Goal: Task Accomplishment & Management: Manage account settings

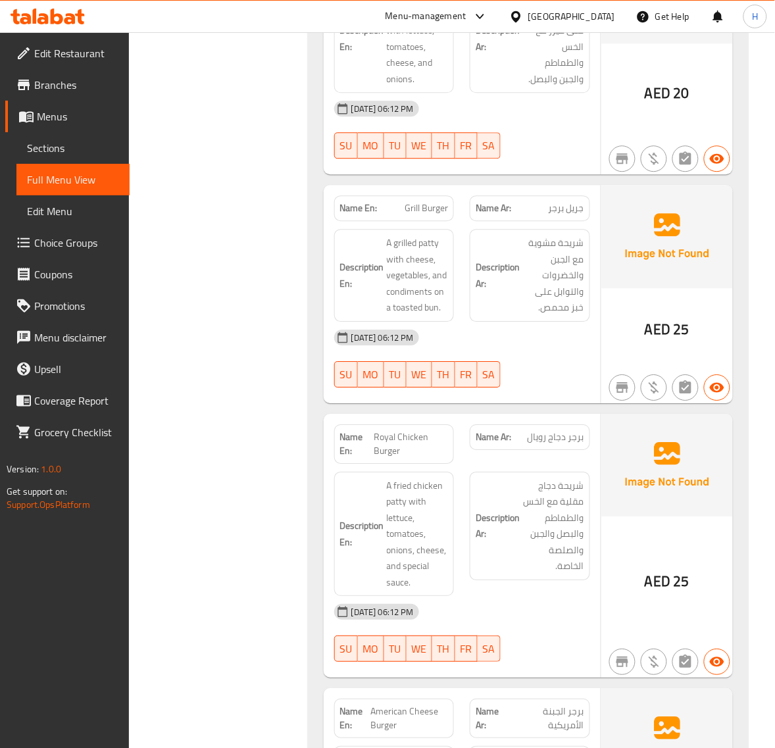
scroll to position [3858, 0]
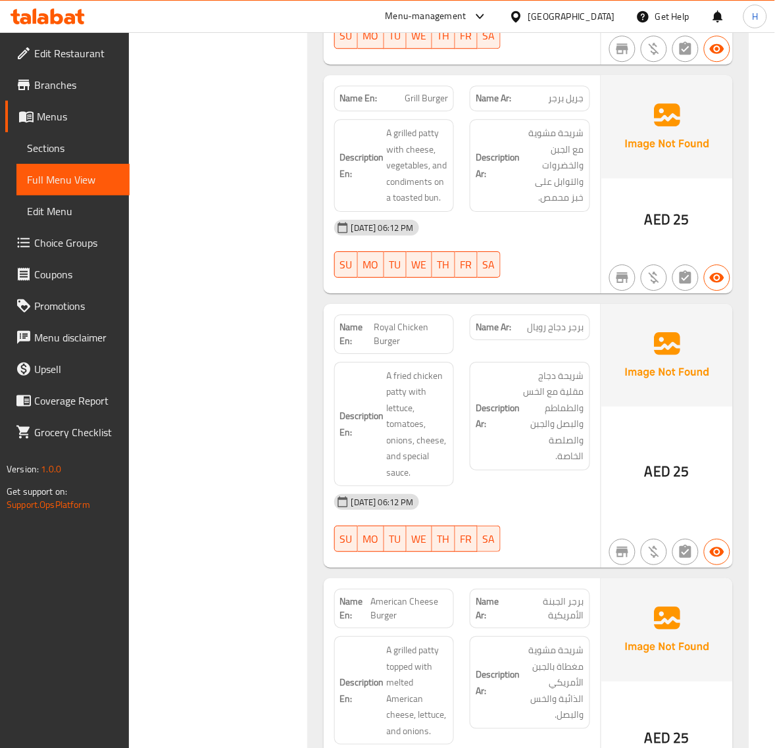
click at [439, 105] on span "Grill Burger" at bounding box center [426, 98] width 43 height 14
copy span "Grill Burger"
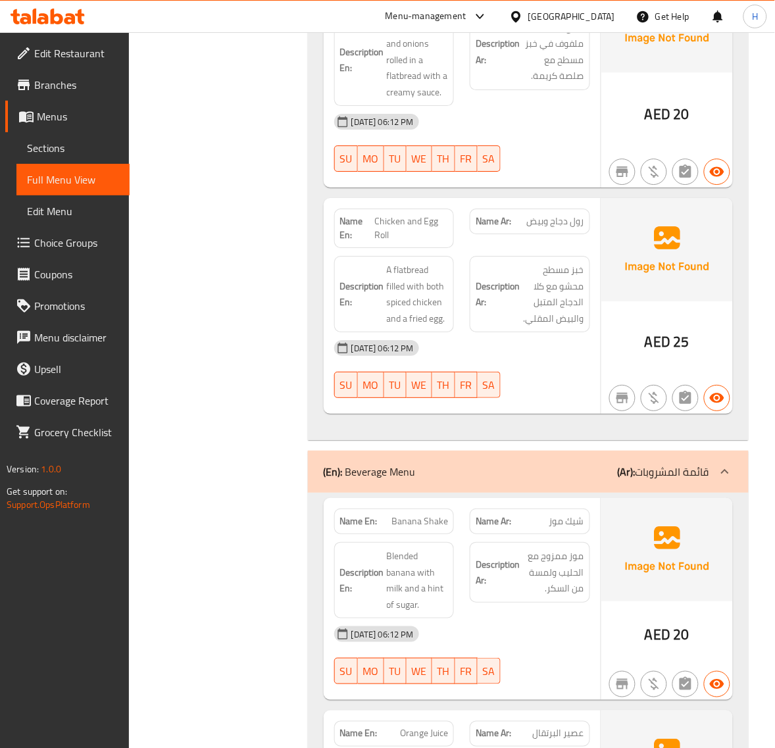
scroll to position [5063, 0]
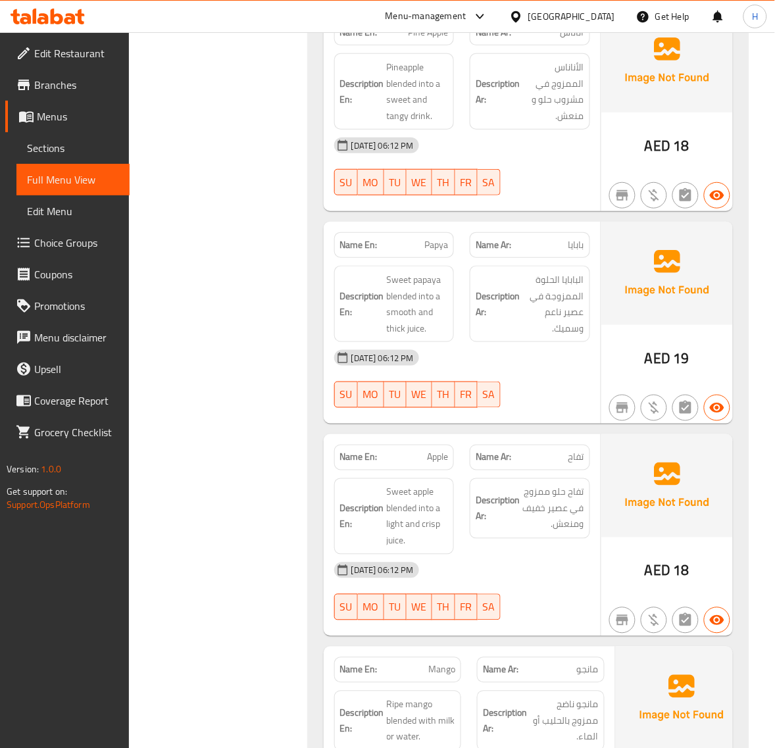
scroll to position [6269, 0]
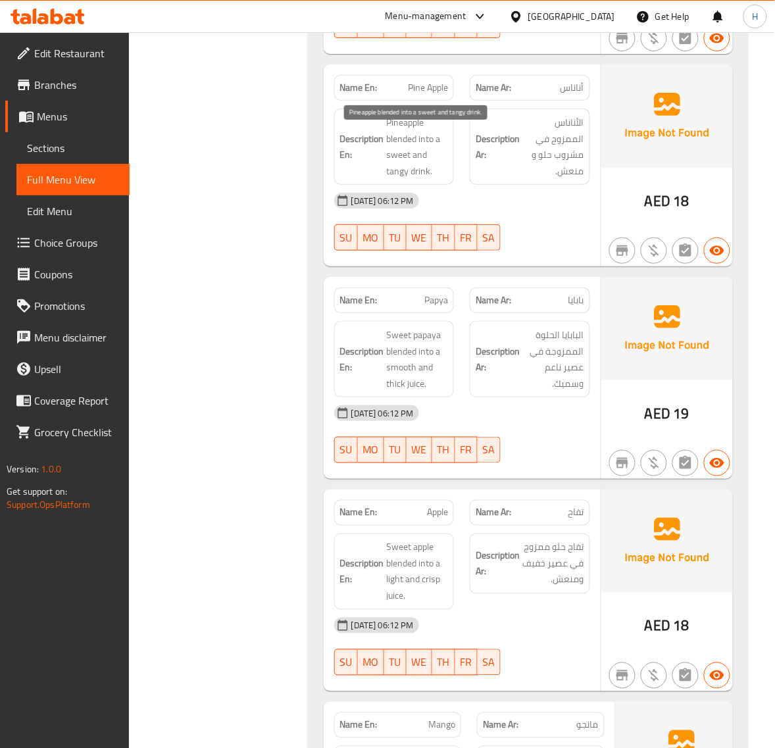
click at [392, 179] on span "Pineapple blended into a sweet and tangy drink." at bounding box center [418, 146] width 62 height 64
copy span "tangy"
click at [429, 95] on span "Pine Apple" at bounding box center [428, 88] width 40 height 14
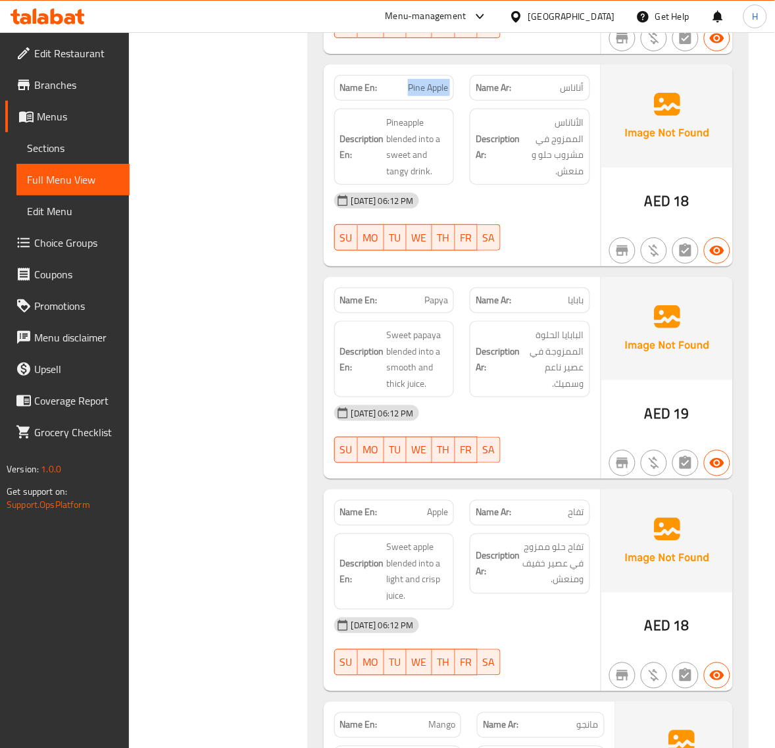
click at [429, 95] on span "Pine Apple" at bounding box center [428, 88] width 40 height 14
copy span "Pine Apple"
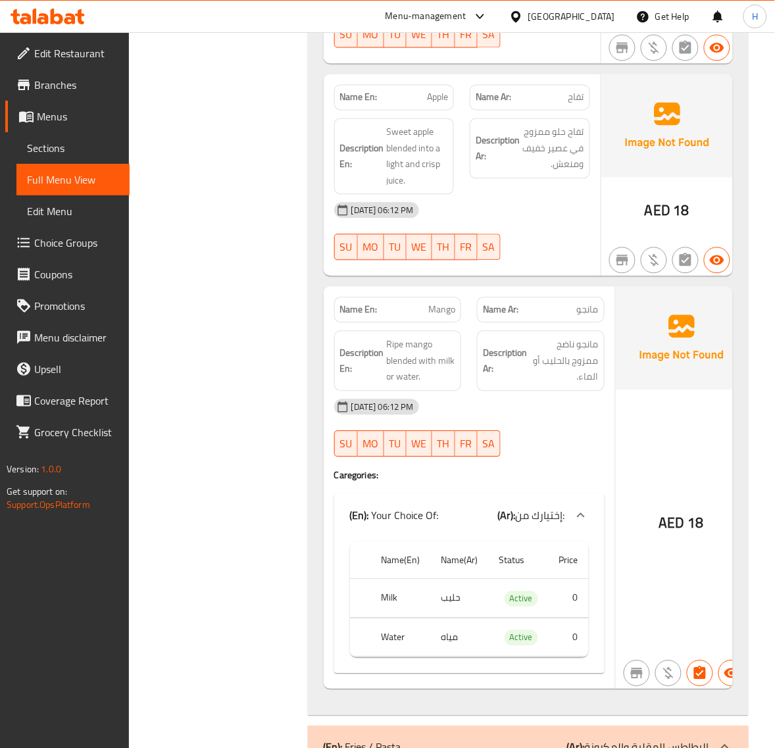
scroll to position [6708, 0]
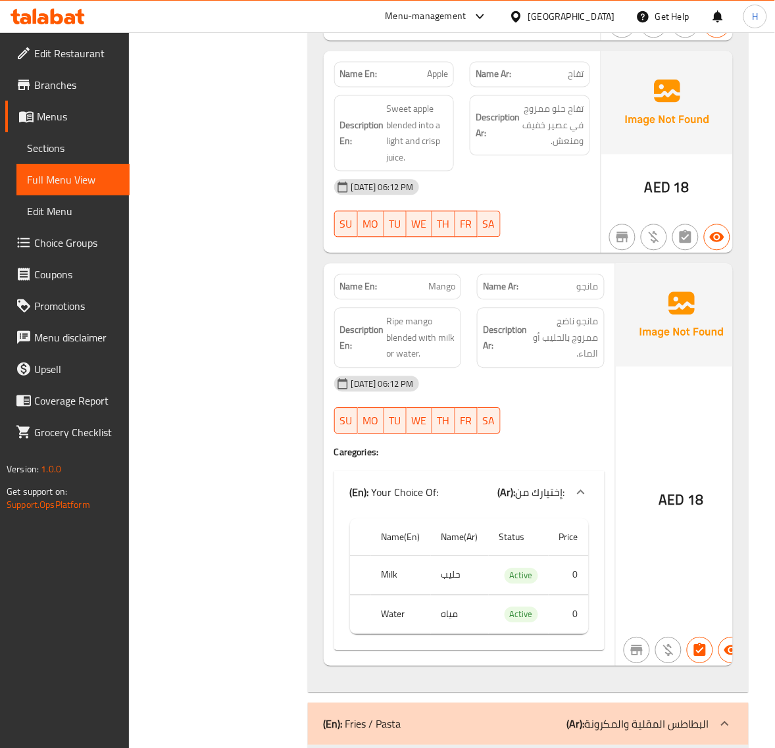
click at [434, 82] on span "Apple" at bounding box center [437, 75] width 21 height 14
copy span "Apple"
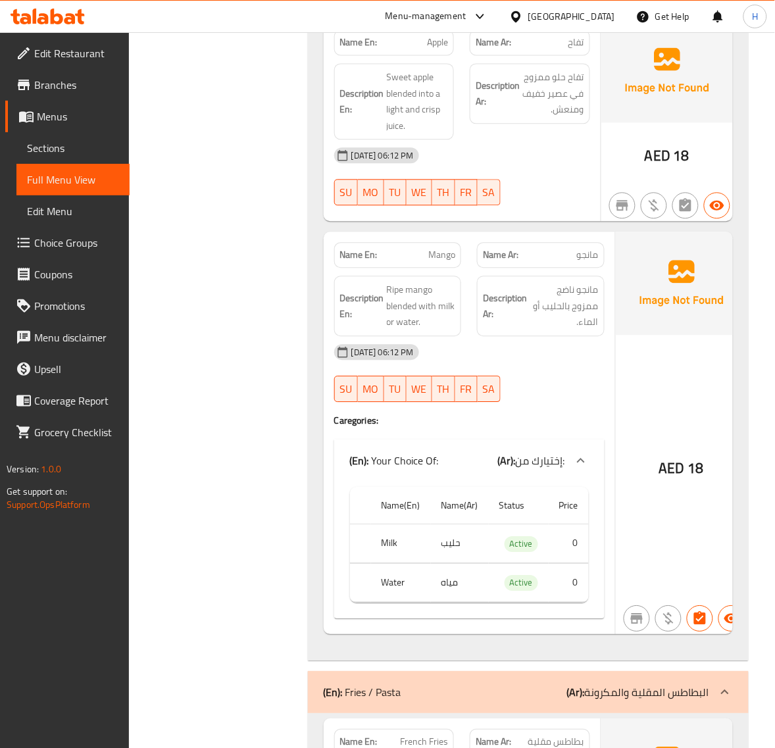
scroll to position [6818, 0]
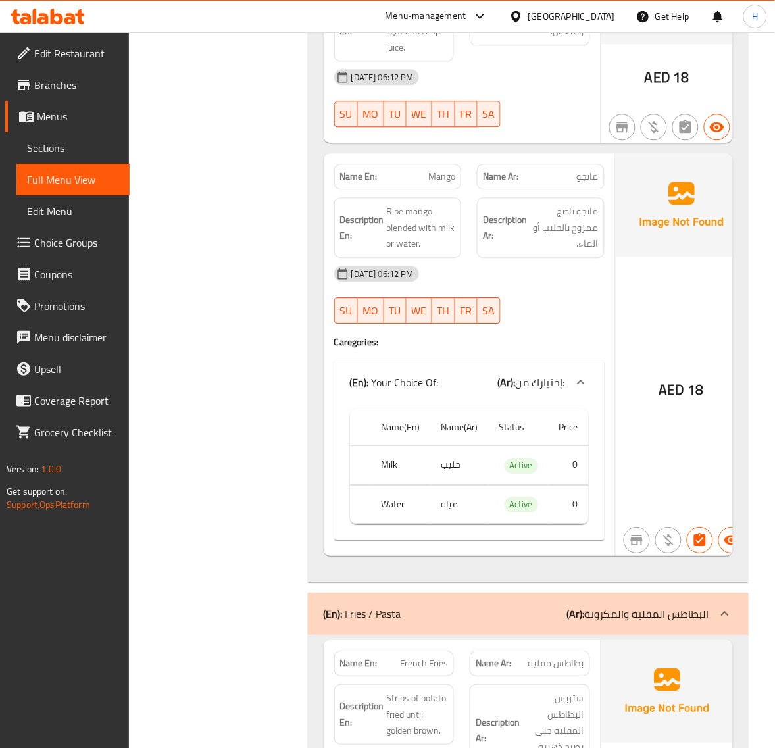
click at [432, 184] on span "Mango" at bounding box center [441, 177] width 27 height 14
copy span "Mango"
click at [444, 184] on span "Mango" at bounding box center [441, 177] width 27 height 14
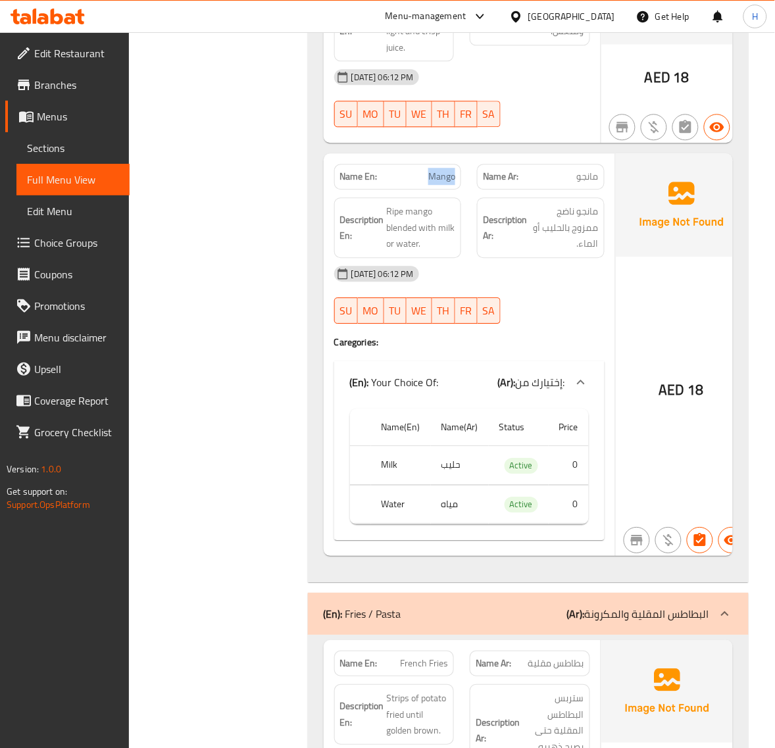
drag, startPoint x: 36, startPoint y: 149, endPoint x: 140, endPoint y: 4, distance: 178.7
click at [36, 149] on span "Sections" at bounding box center [73, 148] width 92 height 16
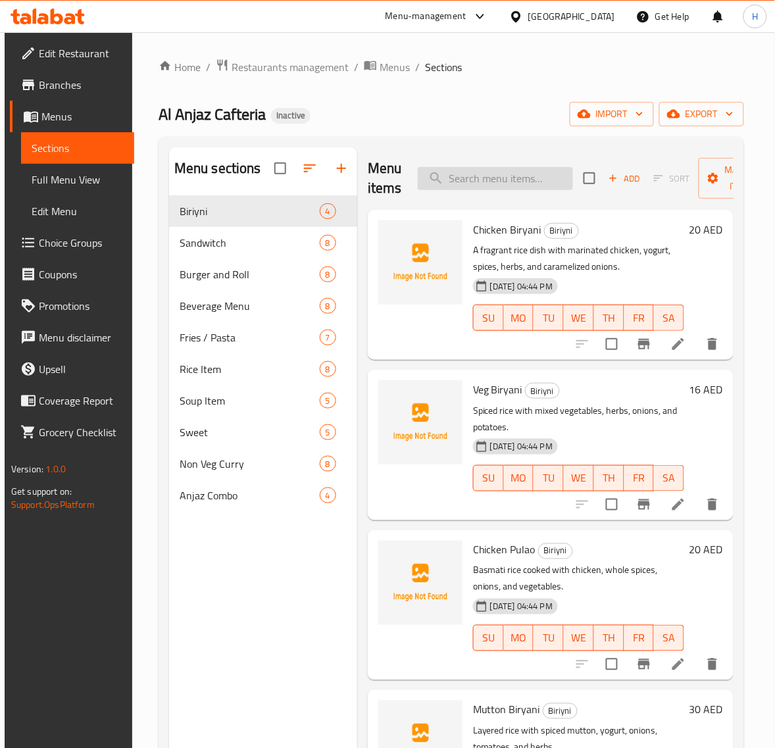
click at [472, 169] on input "search" at bounding box center [495, 178] width 155 height 23
paste input "Red Sauce Pasta"
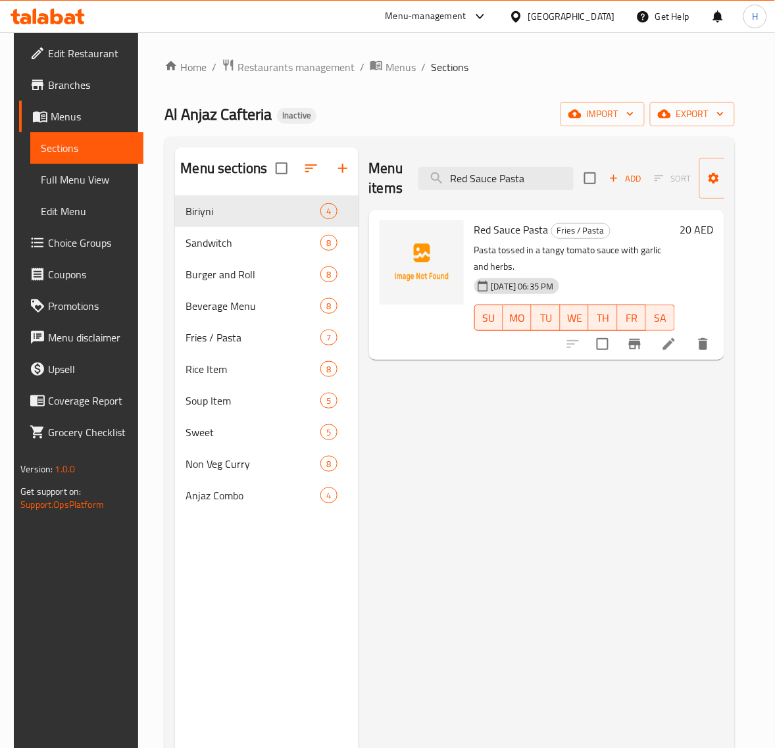
type input "Red Sauce Pasta"
click at [677, 341] on icon at bounding box center [669, 344] width 16 height 16
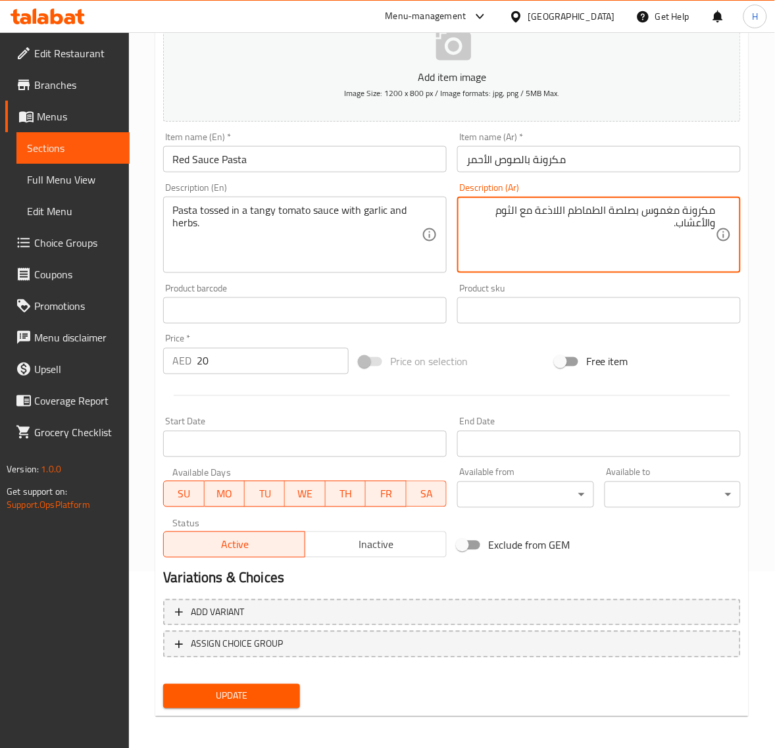
scroll to position [179, 0]
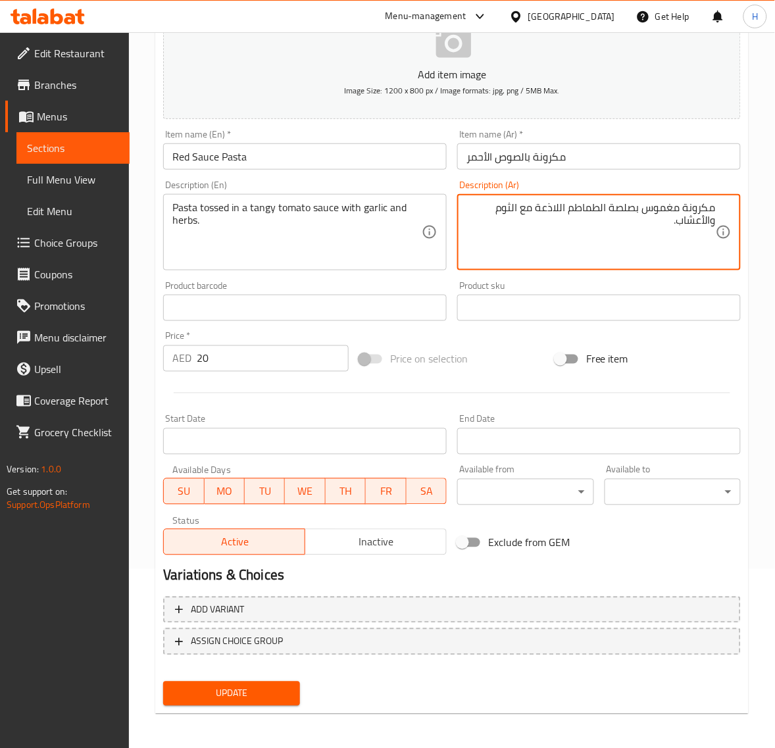
type textarea "مكرونة مغموس بصلصة الطماطم اللاذعة مع الثوم والأعشاب."
click at [284, 681] on button "Update" at bounding box center [231, 693] width 136 height 24
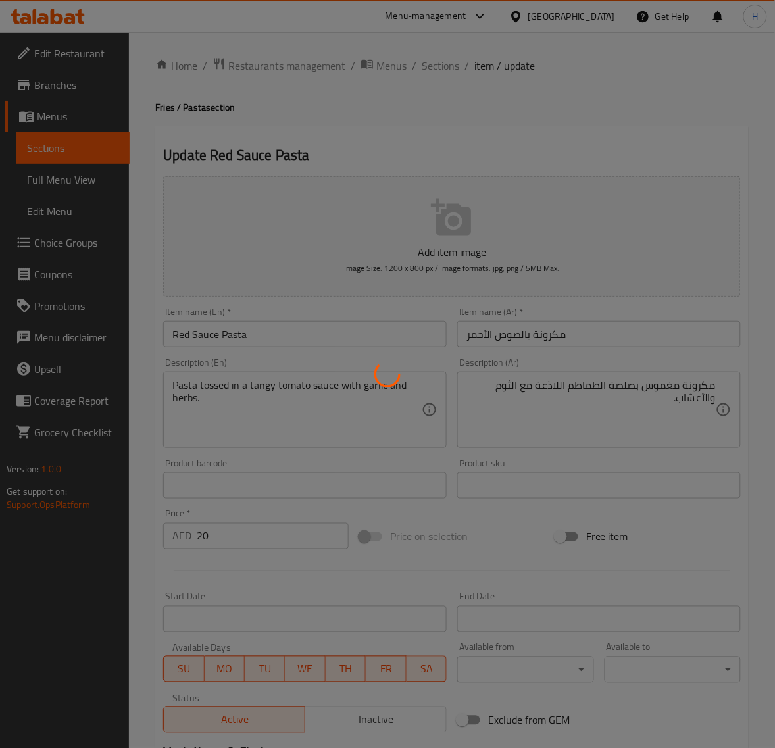
scroll to position [0, 0]
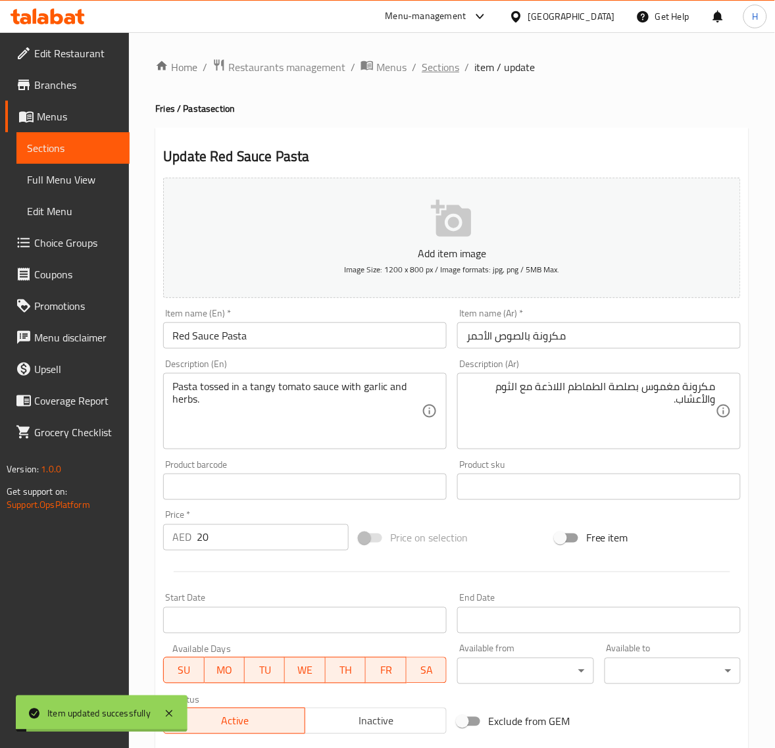
click at [429, 62] on span "Sections" at bounding box center [440, 67] width 37 height 16
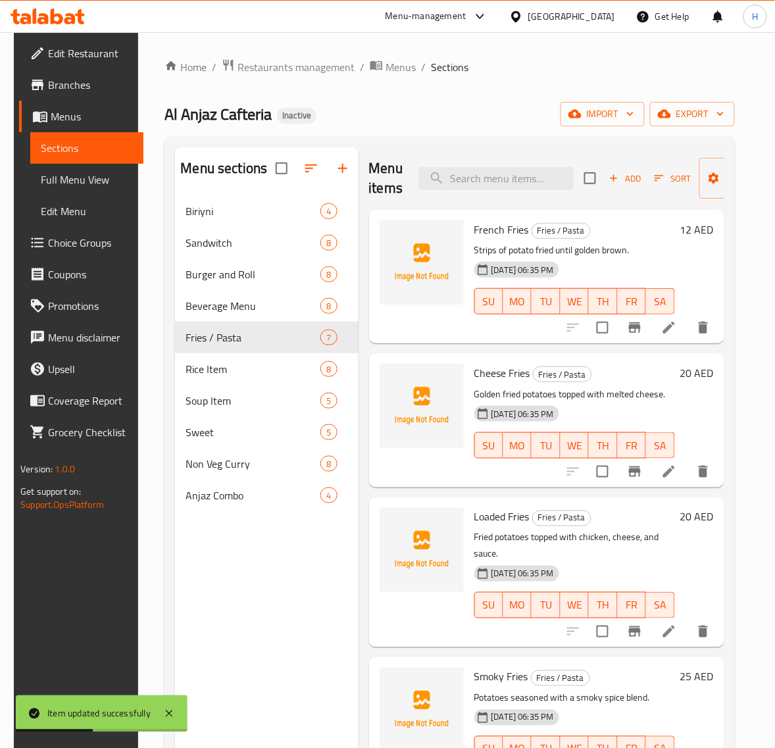
click at [87, 181] on span "Full Menu View" at bounding box center [87, 180] width 92 height 16
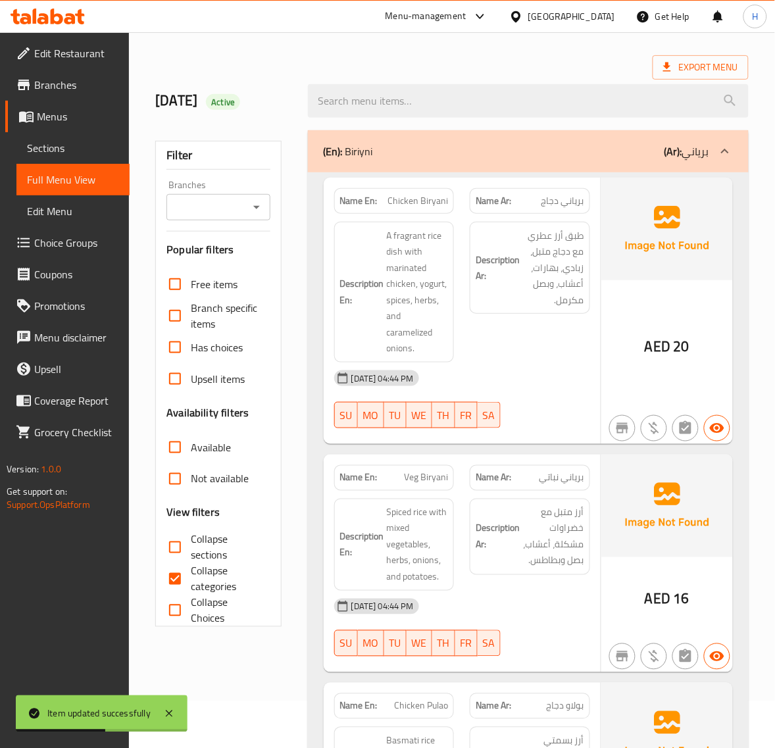
scroll to position [109, 0]
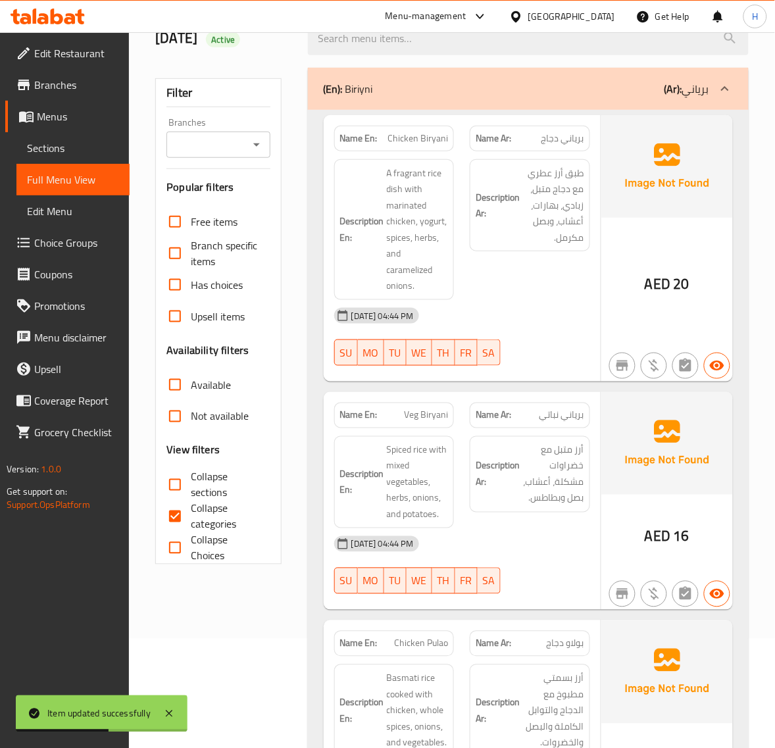
click at [183, 518] on input "Collapse categories" at bounding box center [175, 517] width 32 height 32
checkbox input "false"
click at [188, 481] on input "Collapse sections" at bounding box center [175, 485] width 32 height 32
checkbox input "true"
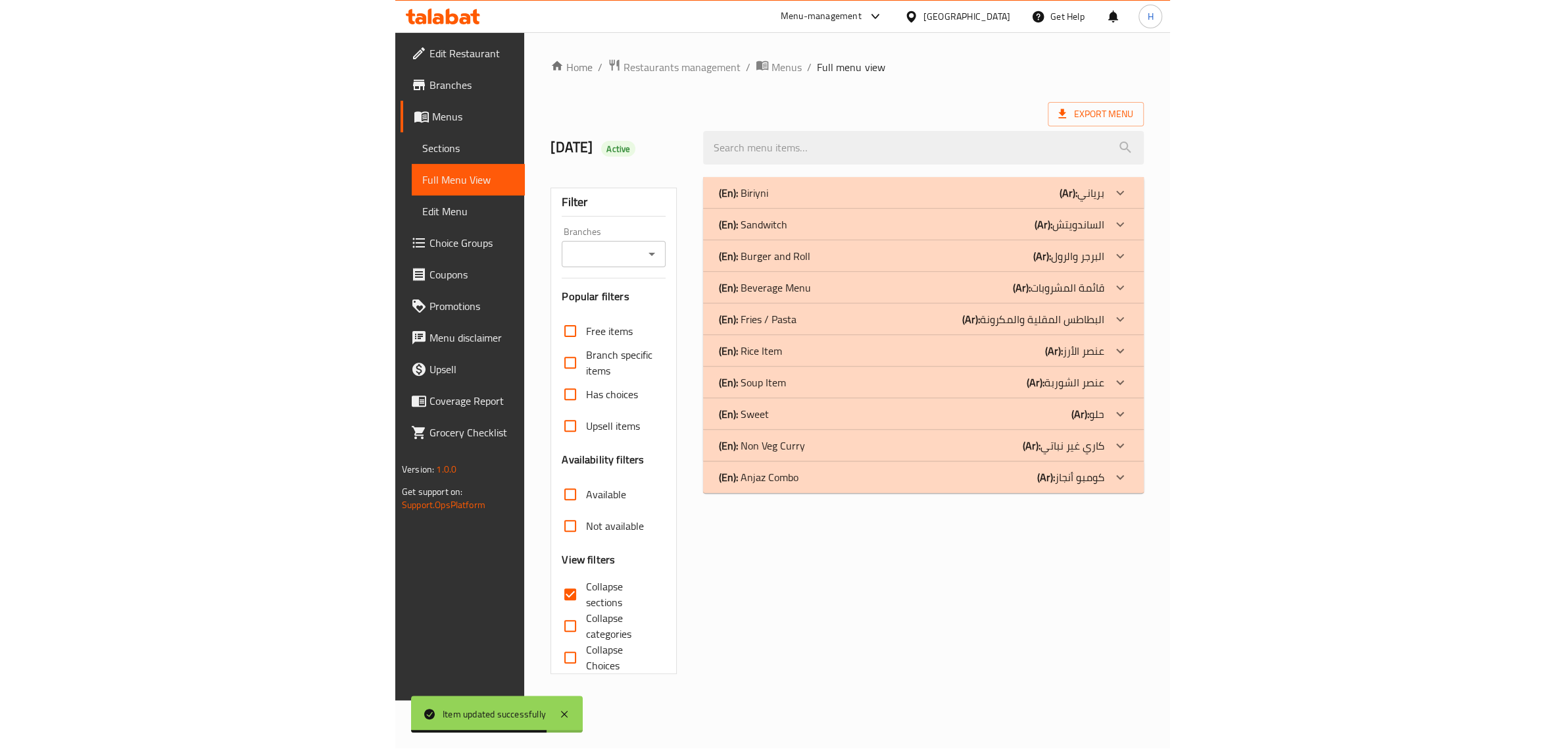
scroll to position [0, 0]
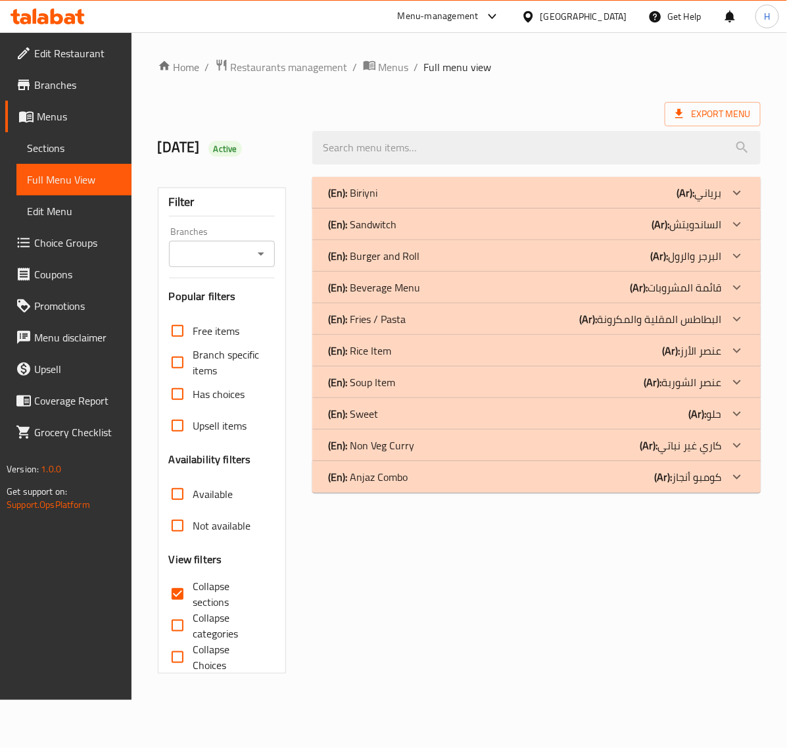
click at [422, 320] on div "(En): Fries / Pasta (Ar): البطاطس المقلية والمكرونة" at bounding box center [524, 319] width 393 height 16
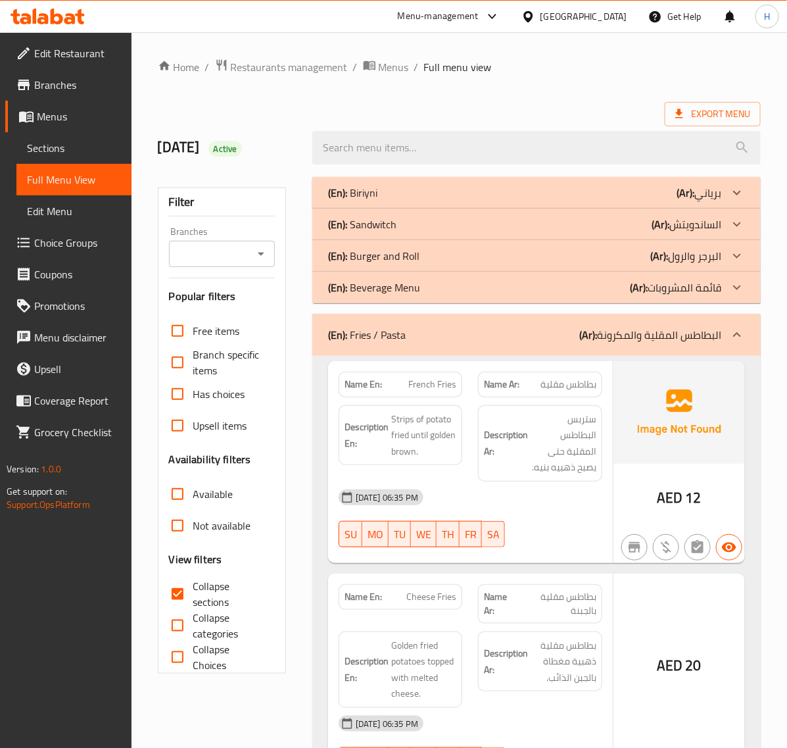
click at [426, 289] on div "(En): Beverage Menu (Ar): قائمة المشروبات" at bounding box center [524, 288] width 393 height 16
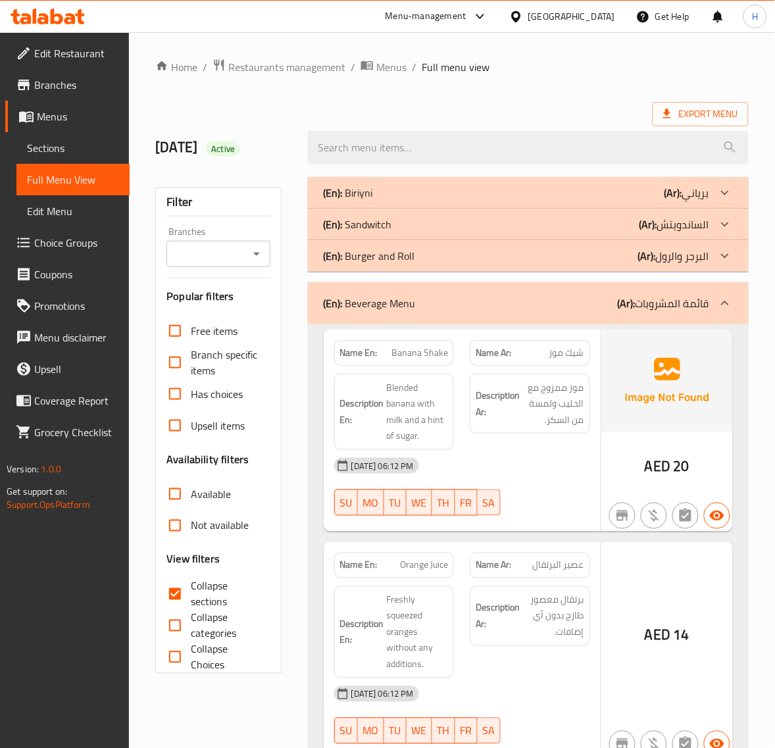
click at [425, 261] on div "(En): Burger and Roll (Ar): البرجر والرول" at bounding box center [516, 256] width 385 height 16
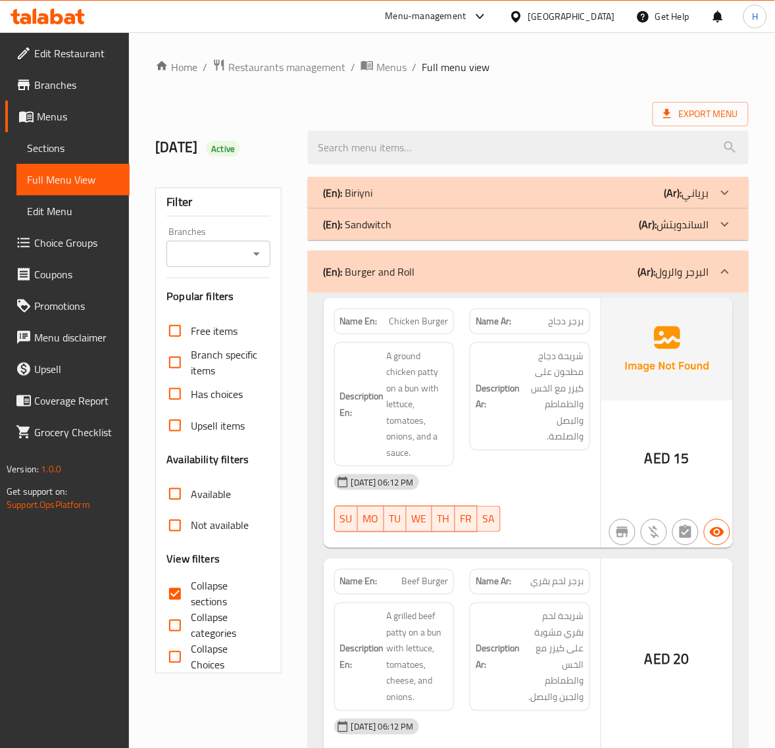
click at [430, 229] on div "(En): Sandwitch (Ar): الساندويتش" at bounding box center [516, 224] width 385 height 16
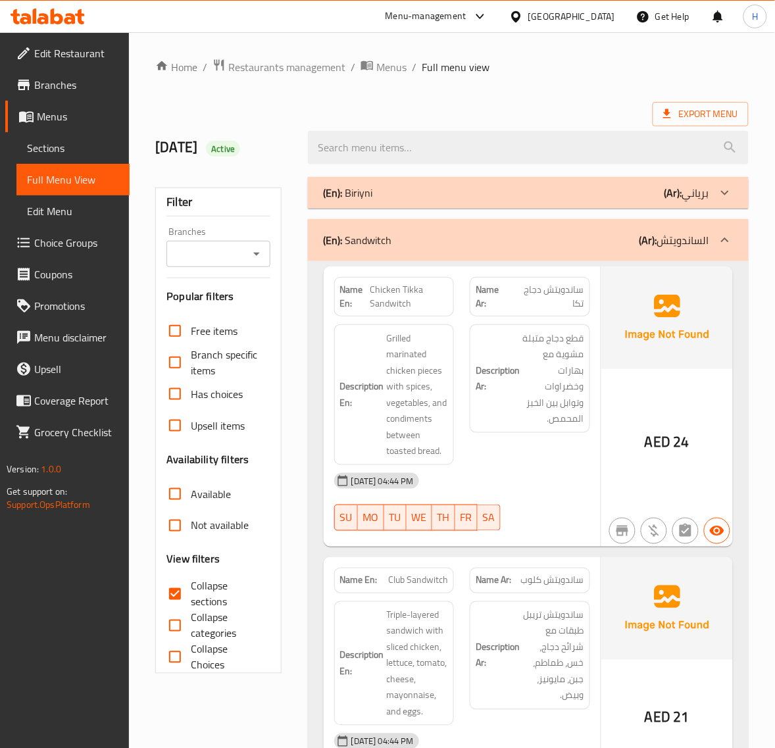
click at [435, 198] on div "(En): [PERSON_NAME] (Ar): برياني" at bounding box center [516, 193] width 385 height 16
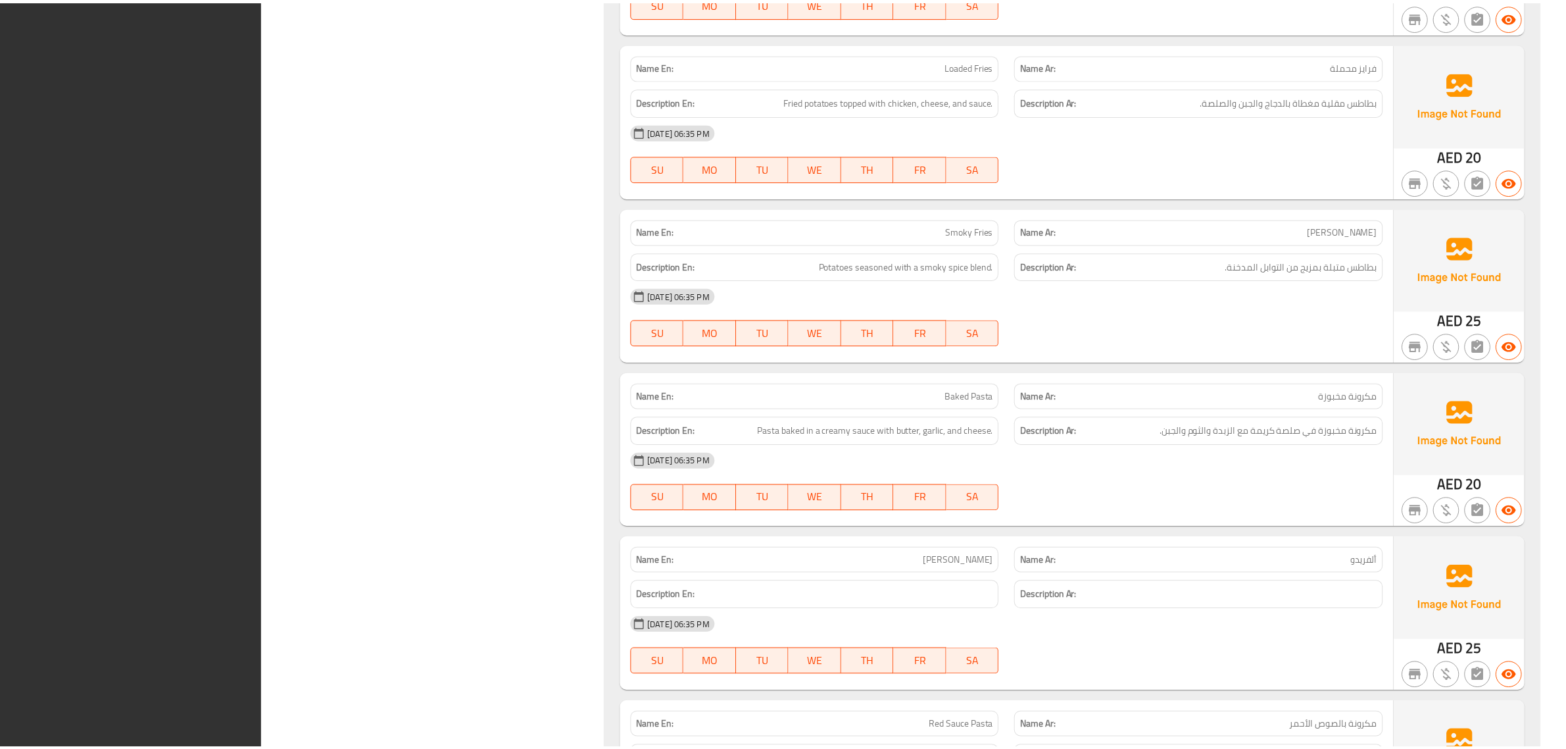
scroll to position [5858, 0]
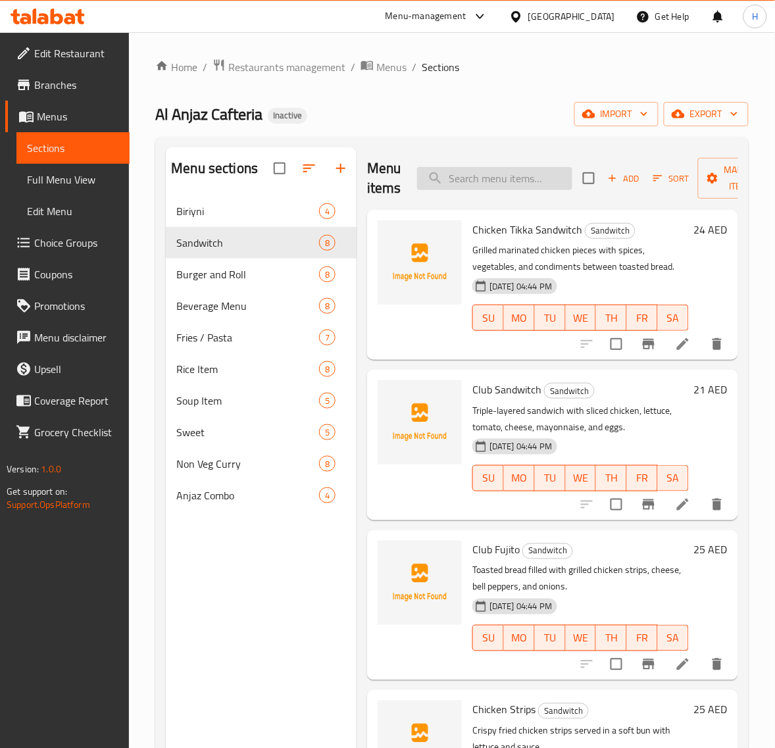
click at [507, 175] on input "search" at bounding box center [494, 178] width 155 height 23
paste input "Grill Burger"
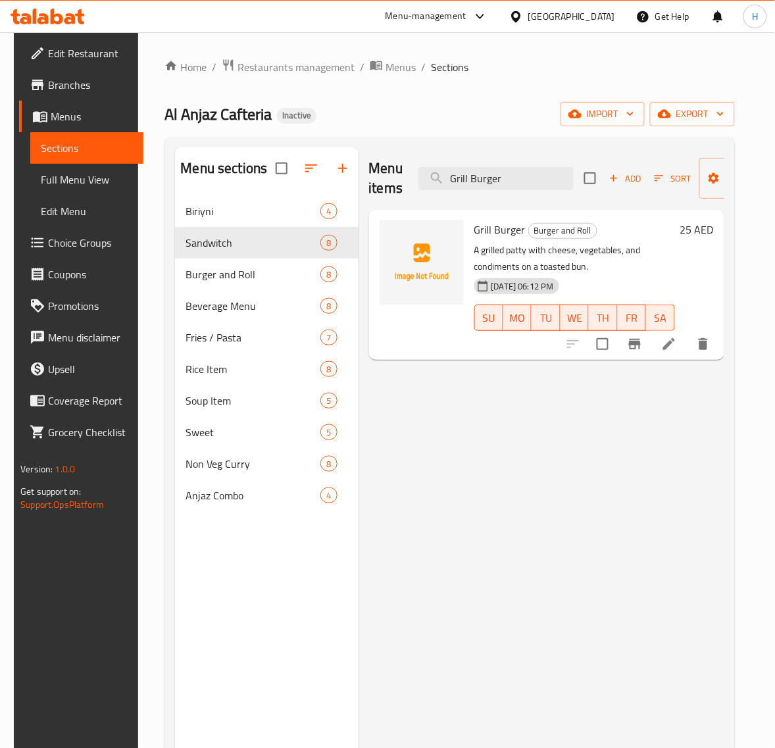
type input "Grill Burger"
click at [677, 339] on icon at bounding box center [669, 344] width 16 height 16
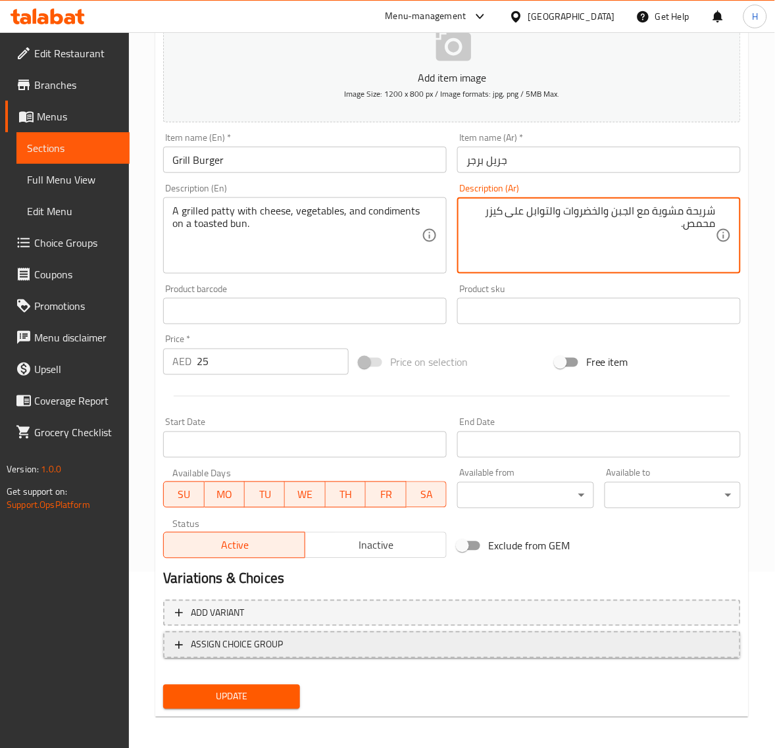
scroll to position [179, 0]
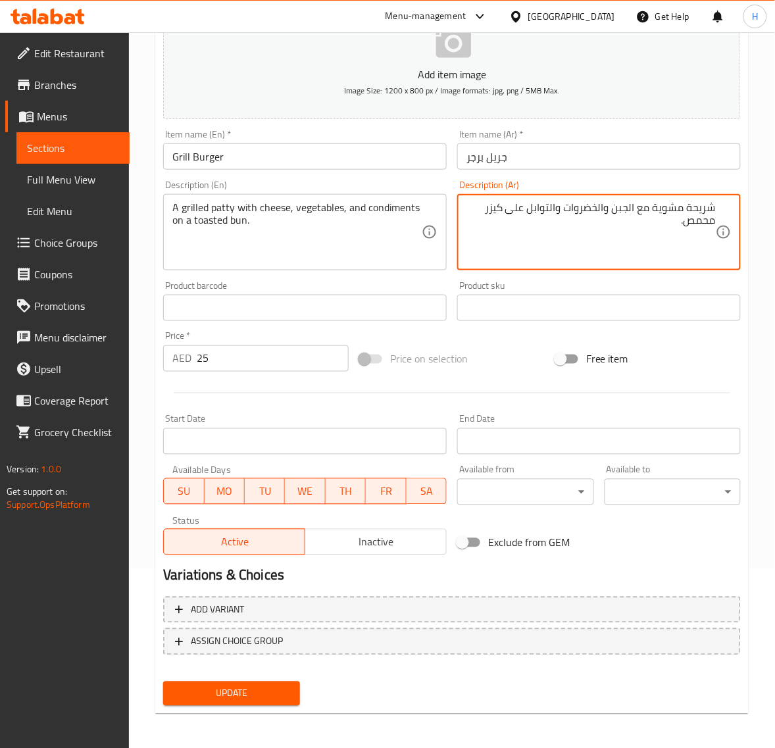
type textarea "شريحة مشوية مع الجبن والخضروات والتوابل على كيزر محمص."
click at [265, 693] on span "Update" at bounding box center [231, 693] width 115 height 16
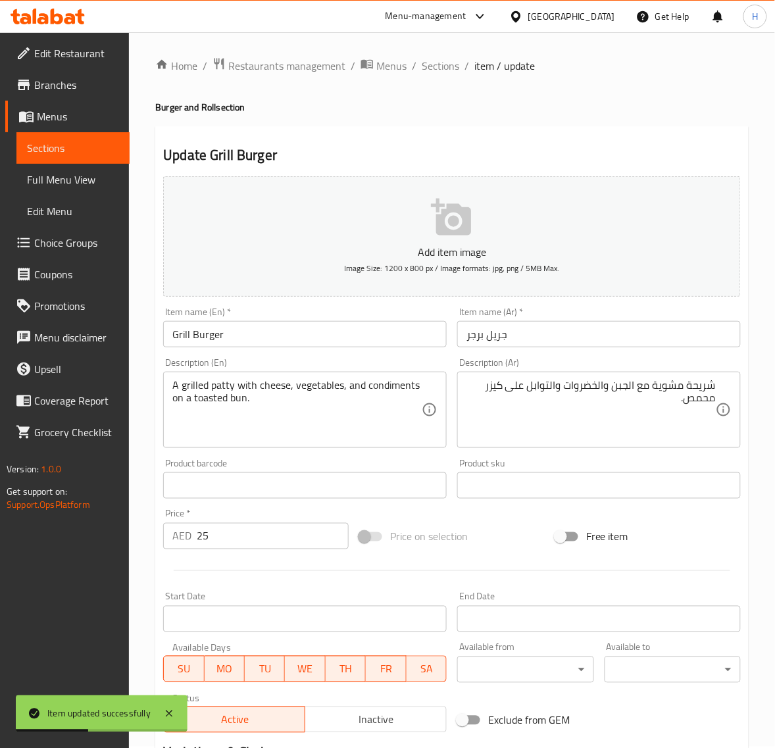
scroll to position [0, 0]
click at [451, 68] on span "Sections" at bounding box center [440, 67] width 37 height 16
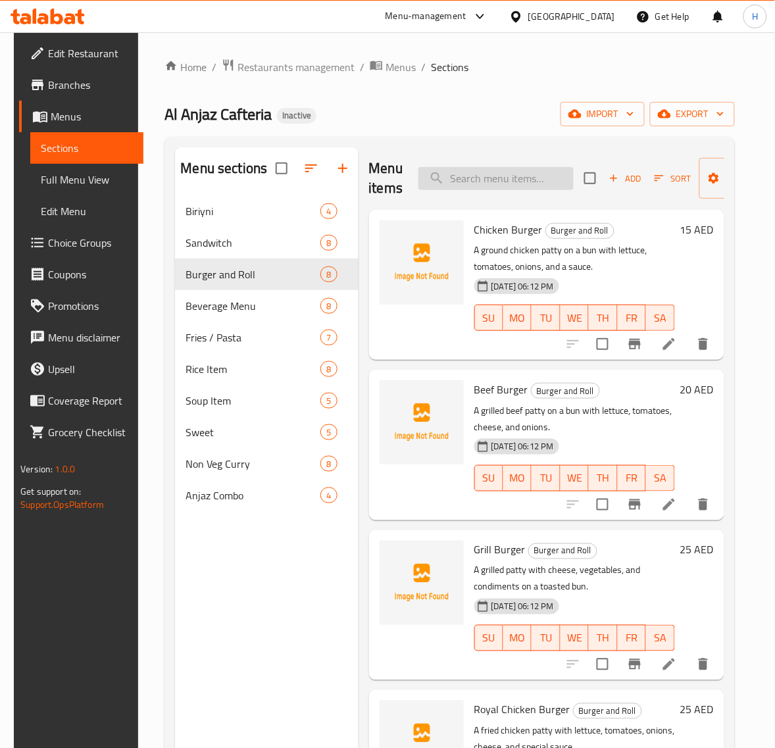
click at [557, 182] on input "search" at bounding box center [495, 178] width 155 height 23
paste input "Pine Apple"
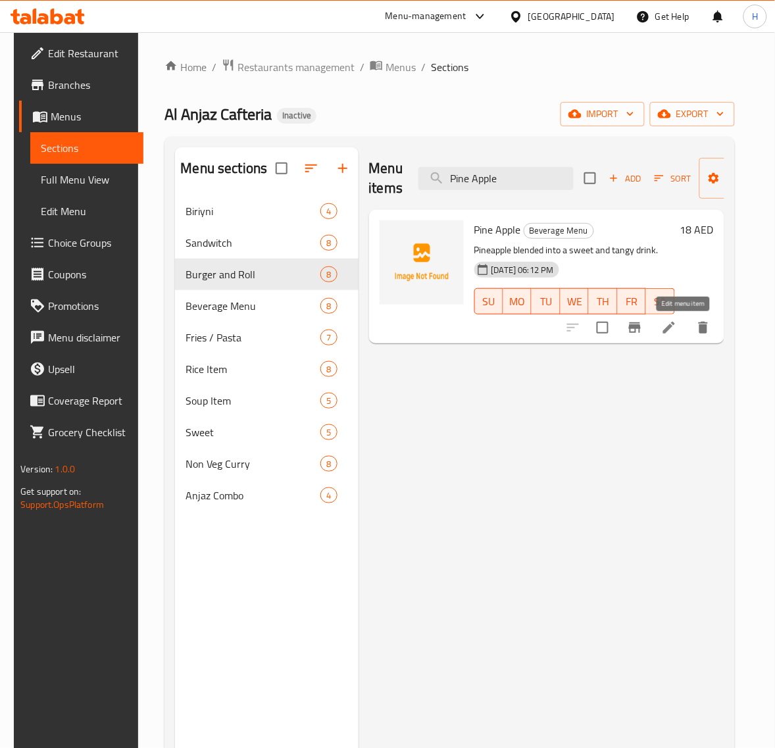
type input "Pine Apple"
click at [677, 330] on icon at bounding box center [669, 328] width 16 height 16
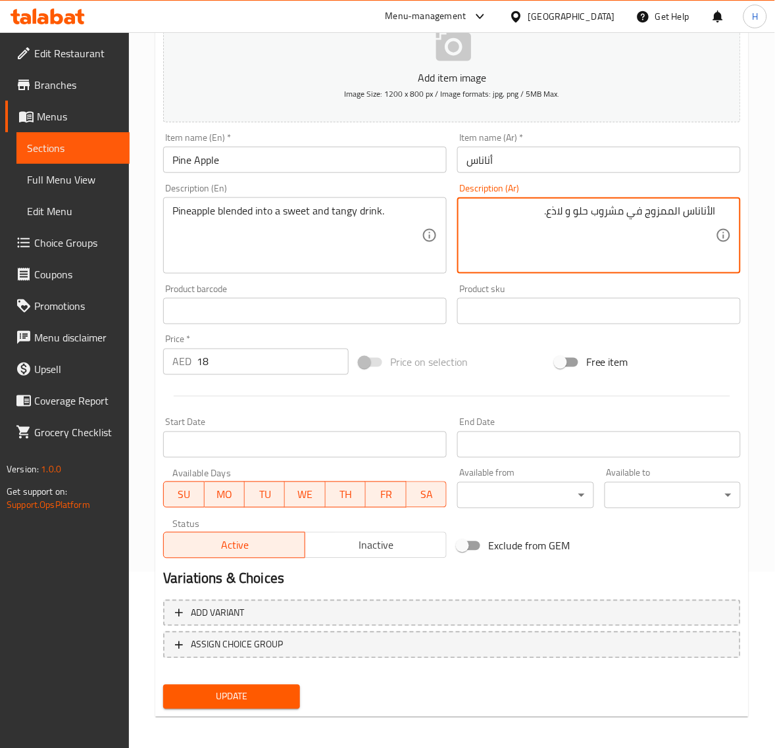
scroll to position [179, 0]
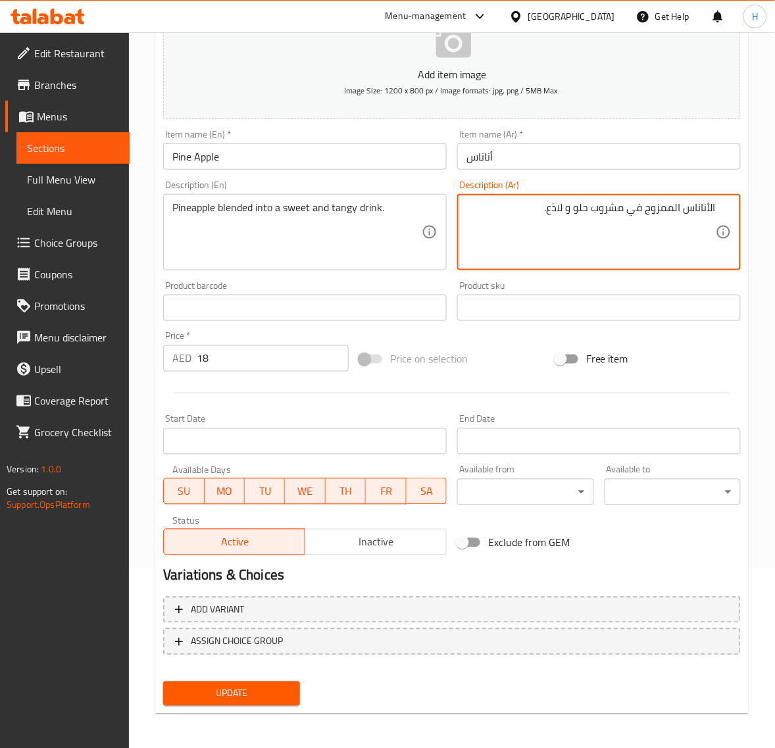
type textarea "الأناناس الممزوج في مشروب حلو و لاذع."
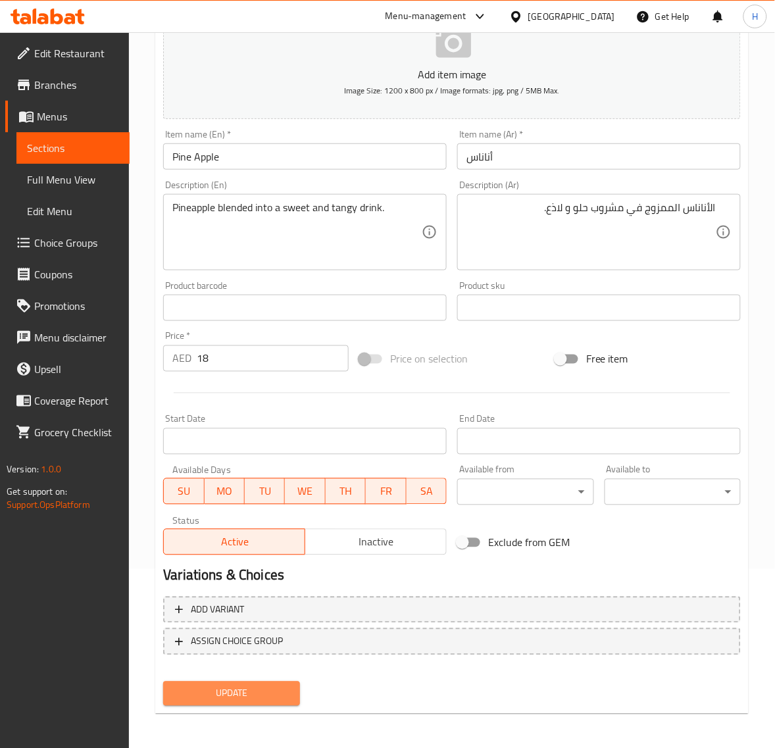
click at [262, 692] on span "Update" at bounding box center [231, 693] width 115 height 16
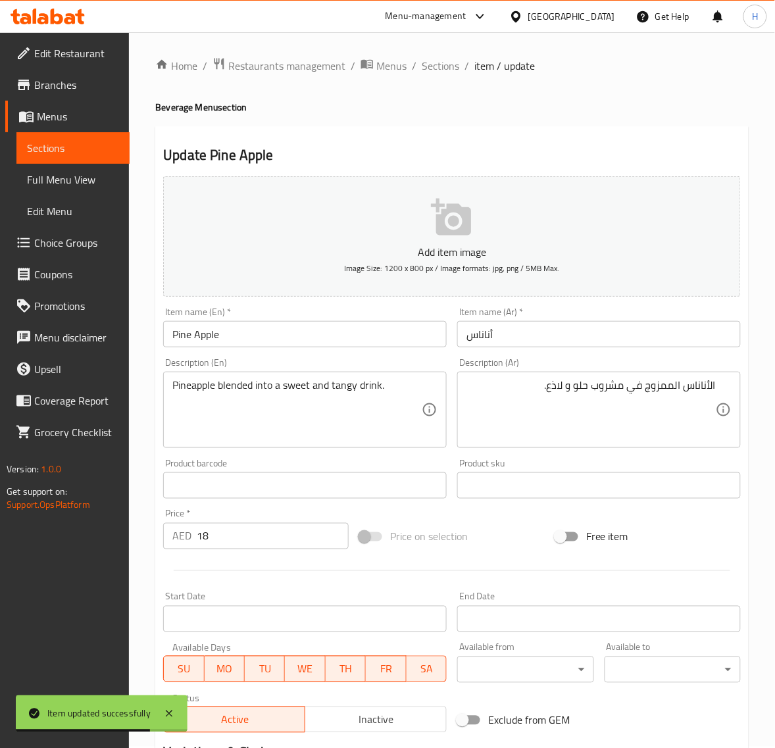
scroll to position [0, 0]
click at [431, 71] on span "Sections" at bounding box center [440, 67] width 37 height 16
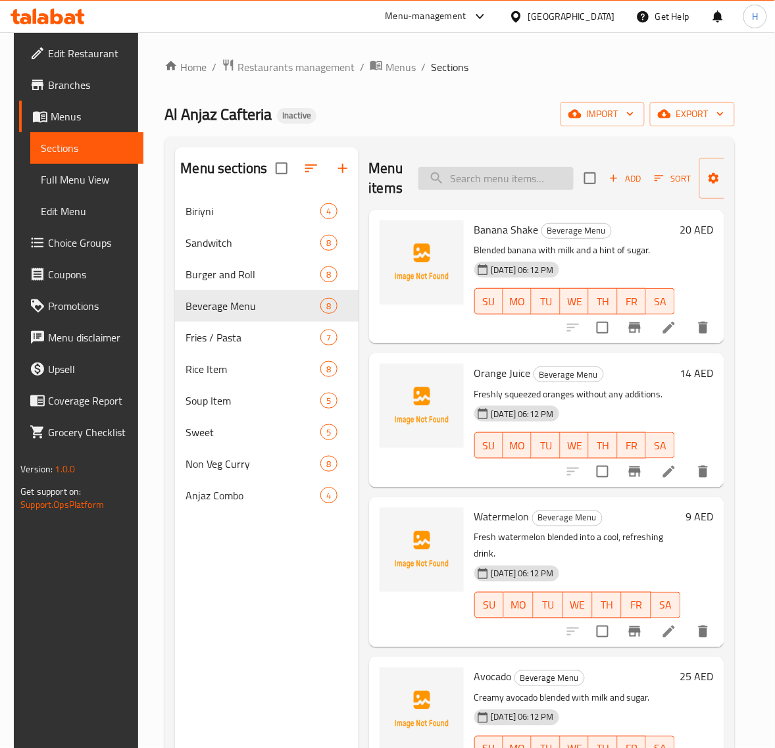
click at [516, 178] on input "search" at bounding box center [495, 178] width 155 height 23
paste input "Apple"
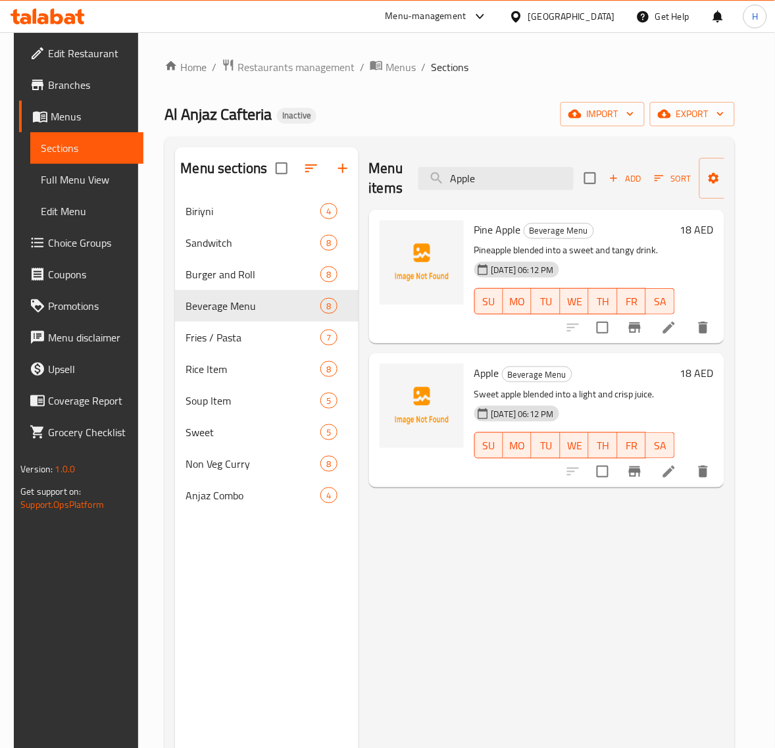
type input "Apple"
click at [681, 462] on li at bounding box center [669, 472] width 37 height 24
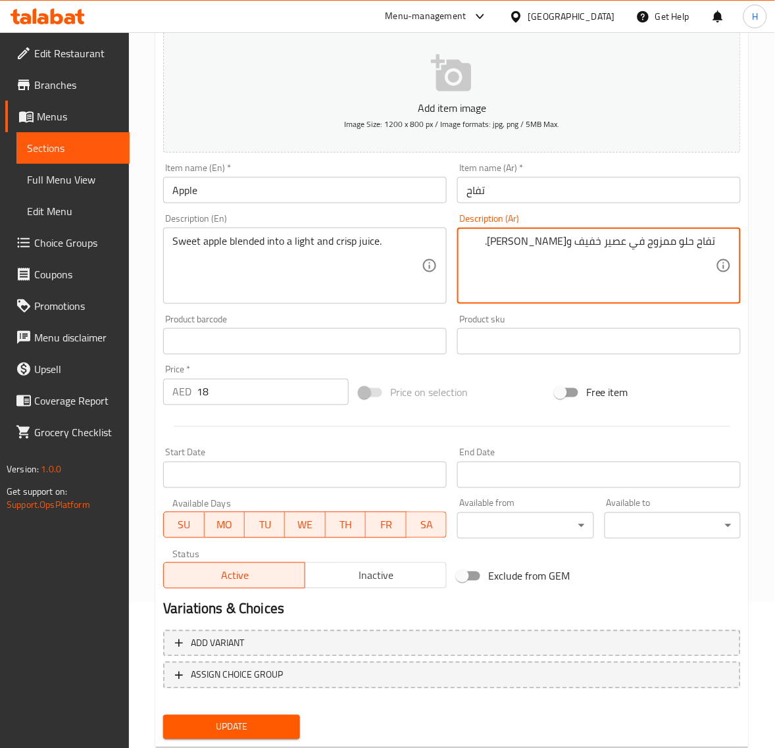
scroll to position [179, 0]
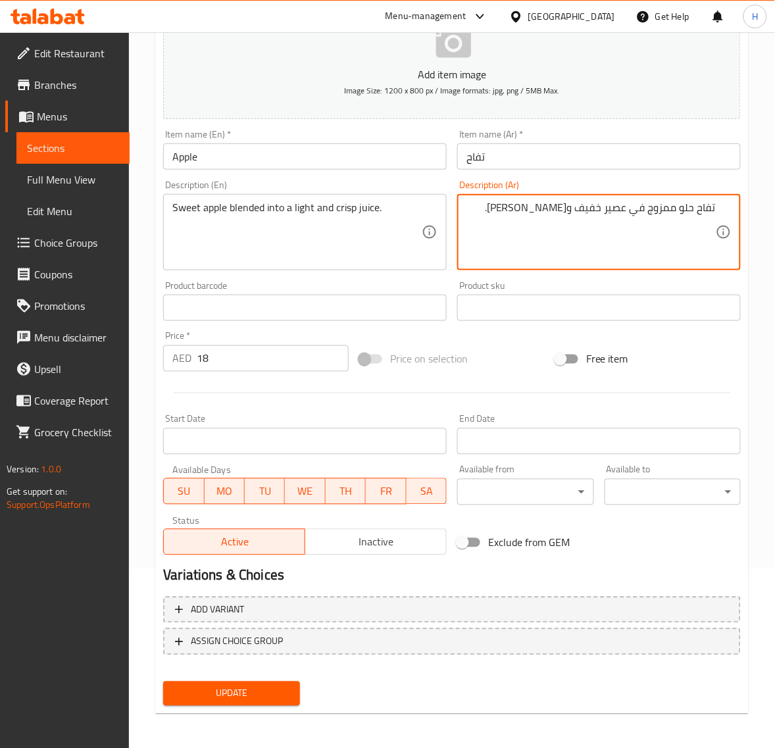
type textarea "تفاح حلو ممزوج في عصير خفيف و[PERSON_NAME]."
click at [278, 687] on span "Update" at bounding box center [231, 693] width 115 height 16
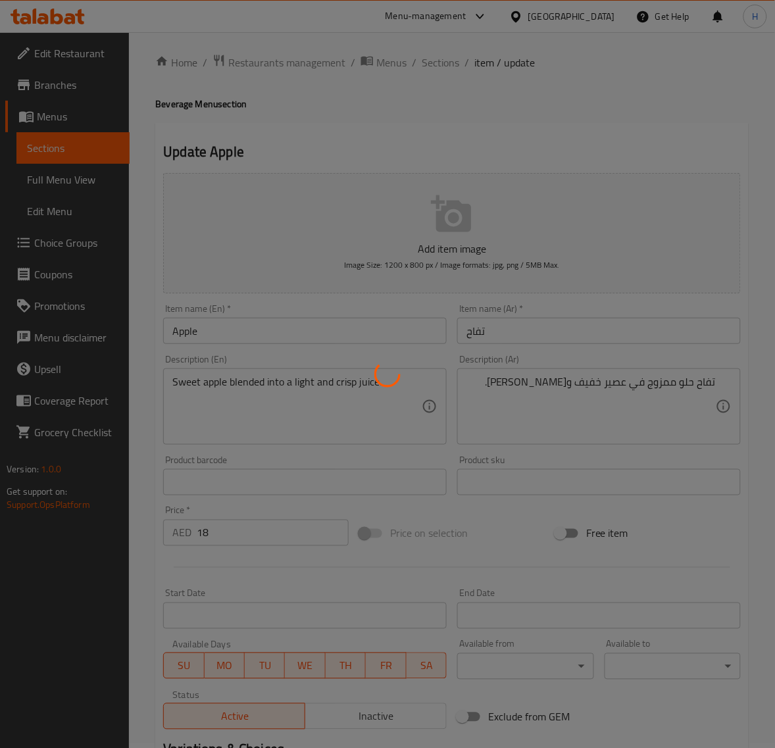
scroll to position [0, 0]
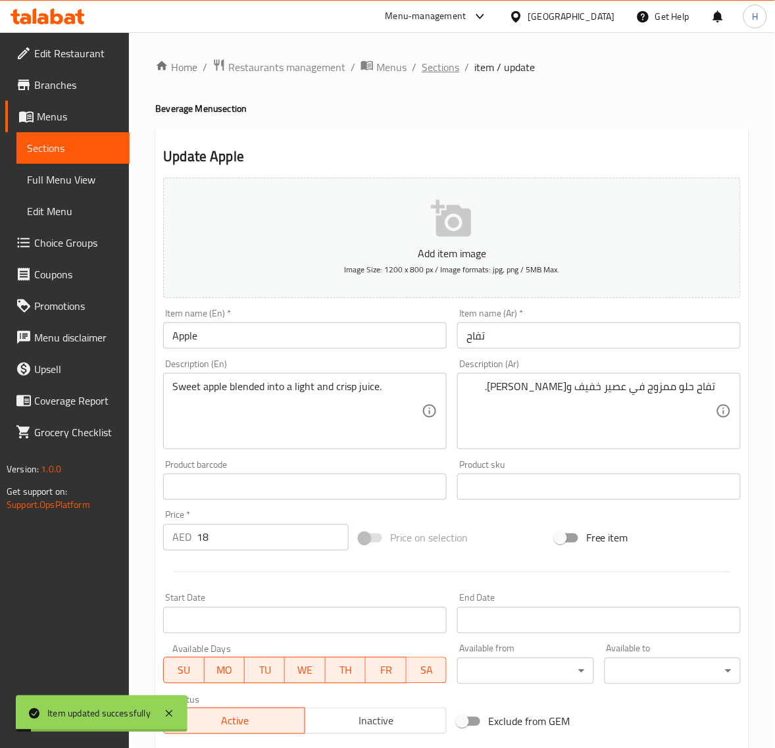
click at [433, 63] on span "Sections" at bounding box center [440, 67] width 37 height 16
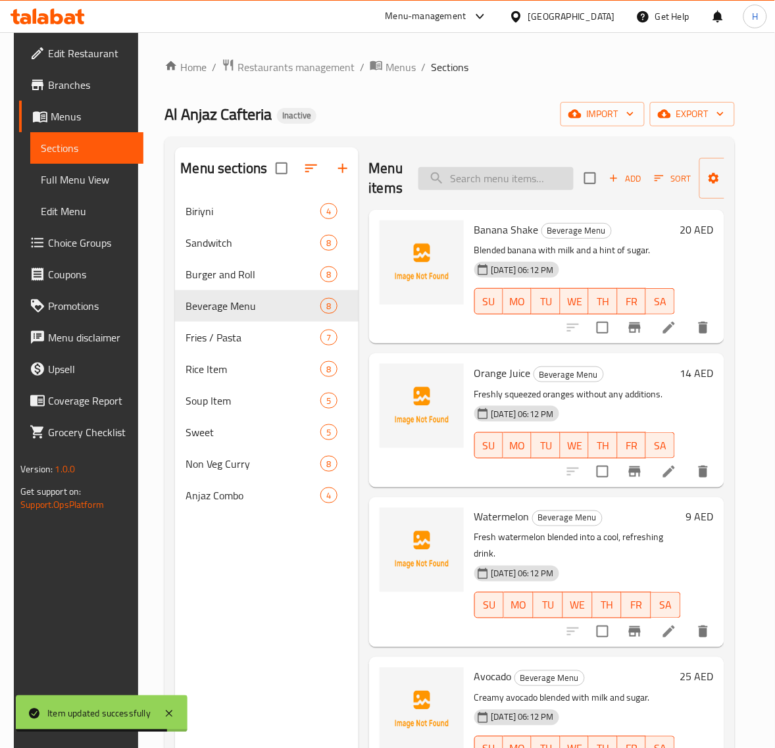
click at [499, 176] on input "search" at bounding box center [495, 178] width 155 height 23
paste input "Mango"
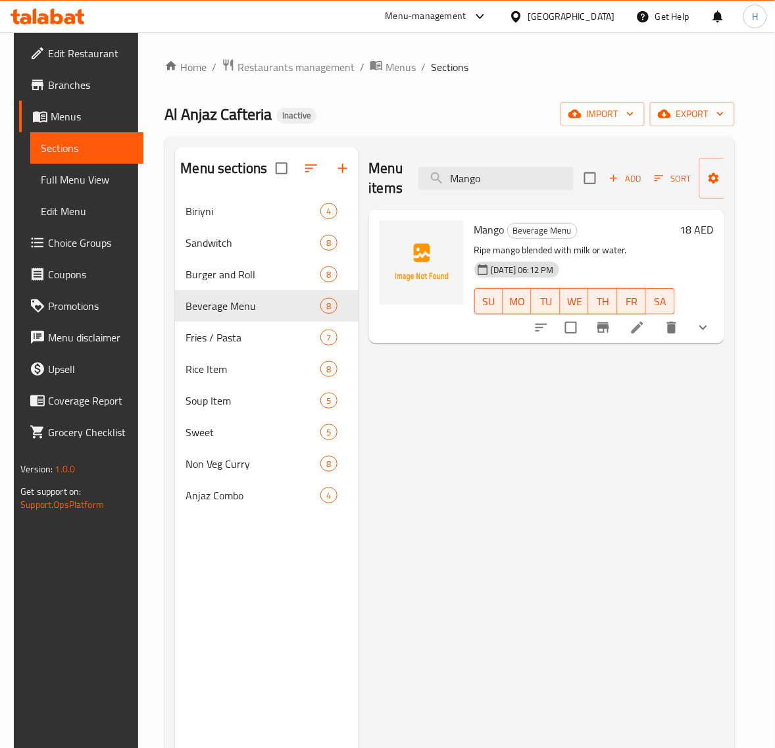
type input "Mango"
click at [656, 321] on li at bounding box center [637, 328] width 37 height 24
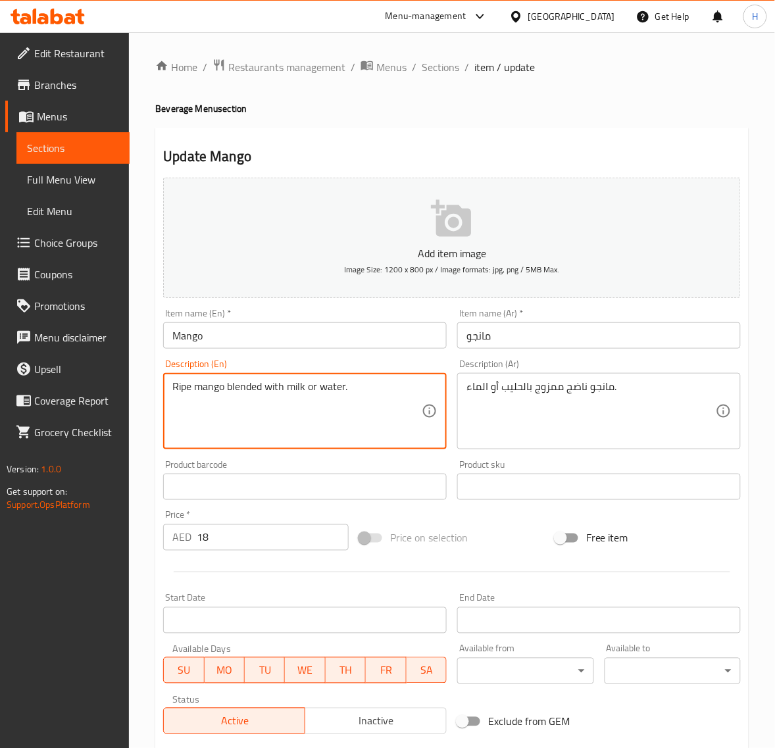
click at [378, 421] on textarea "Ripe mango blended with milk or water." at bounding box center [296, 411] width 249 height 62
click at [597, 426] on textarea "مانجو ناضج ممزوج بالحليب أو الماء." at bounding box center [590, 411] width 249 height 62
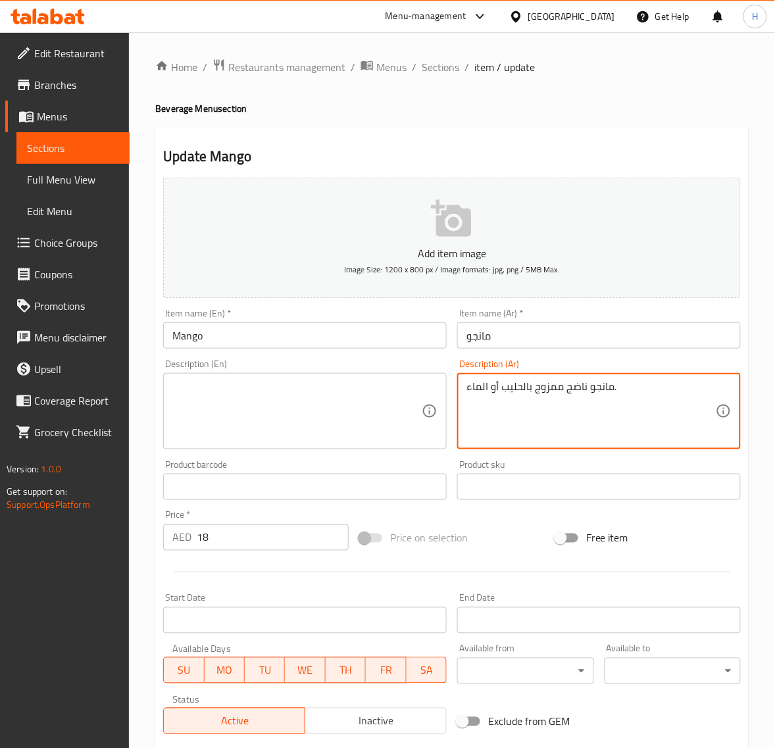
click at [597, 426] on textarea "مانجو ناضج ممزوج بالحليب أو الماء." at bounding box center [590, 411] width 249 height 62
click at [146, 387] on div "Home / Restaurants management / Menus / Sections / item / update Beverage Menu …" at bounding box center [452, 491] width 646 height 919
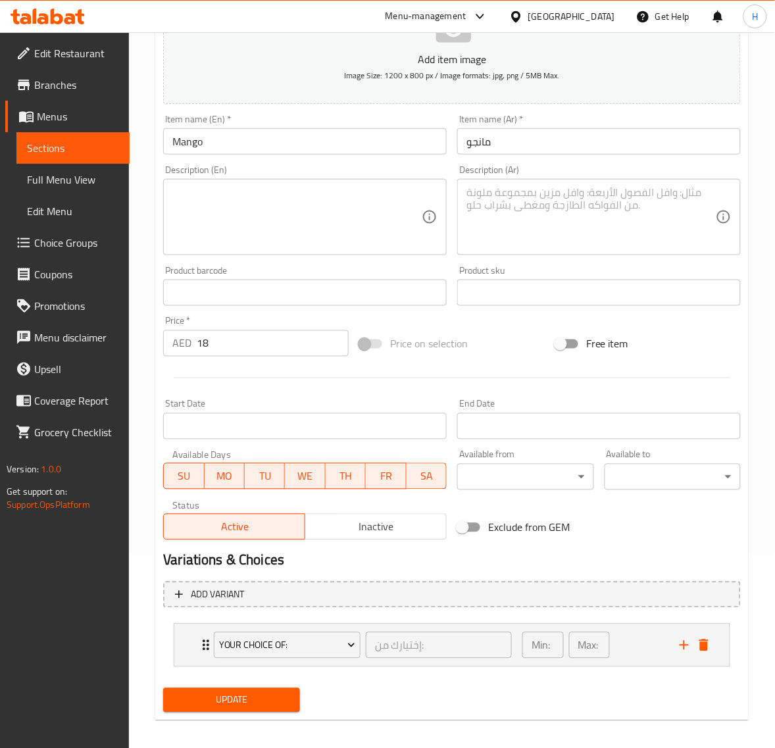
scroll to position [202, 0]
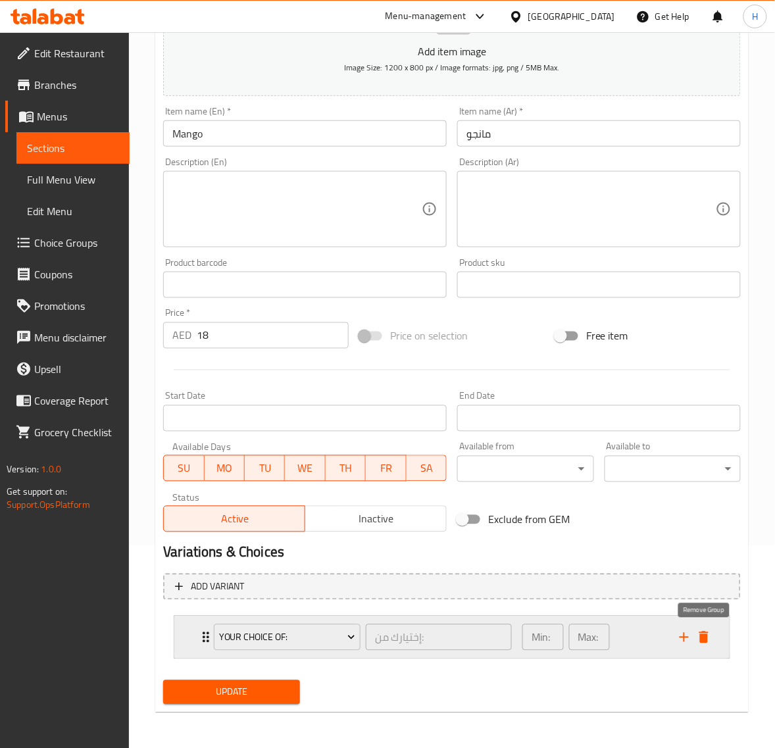
click at [701, 630] on icon "delete" at bounding box center [704, 638] width 16 height 16
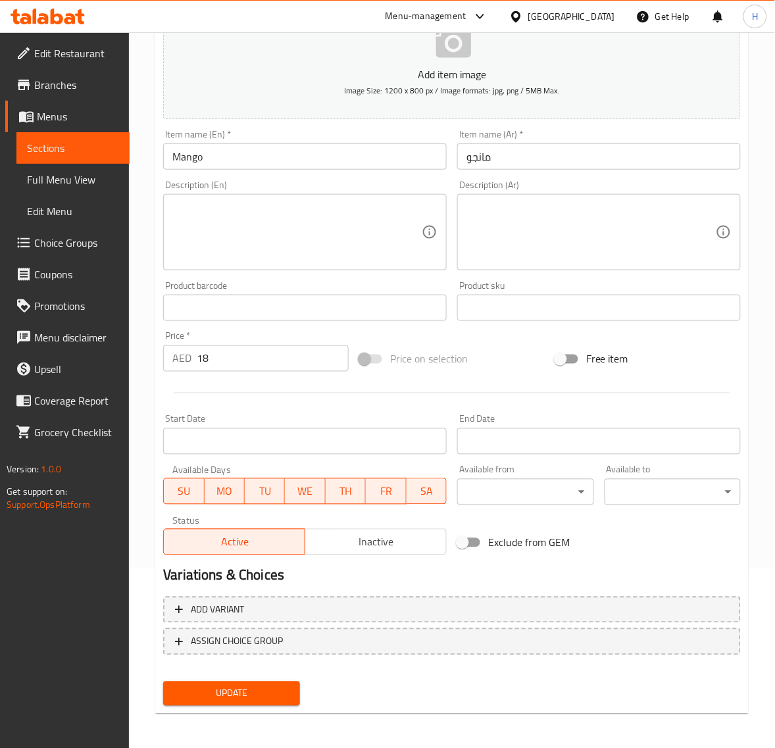
click at [260, 682] on button "Update" at bounding box center [231, 693] width 136 height 24
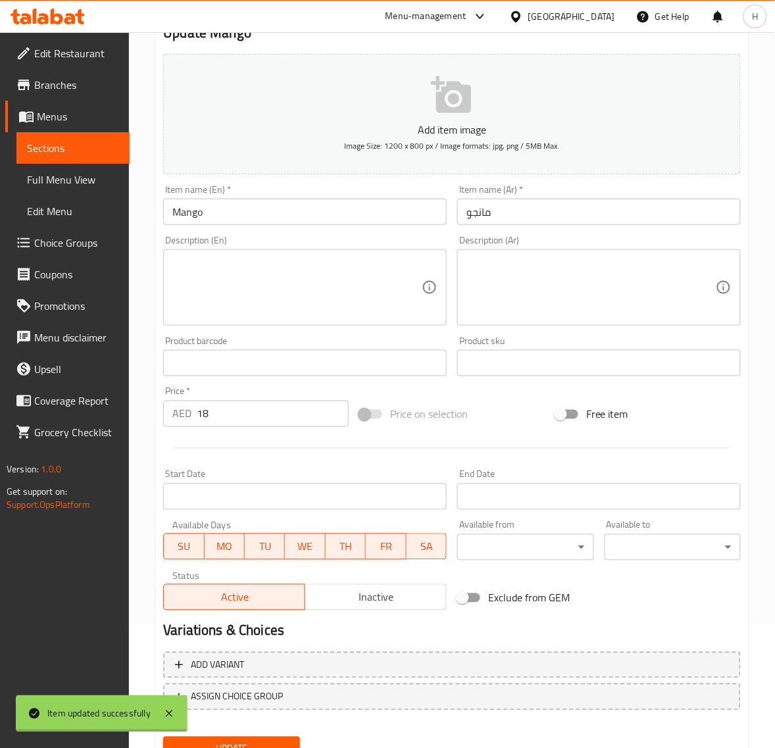
scroll to position [0, 0]
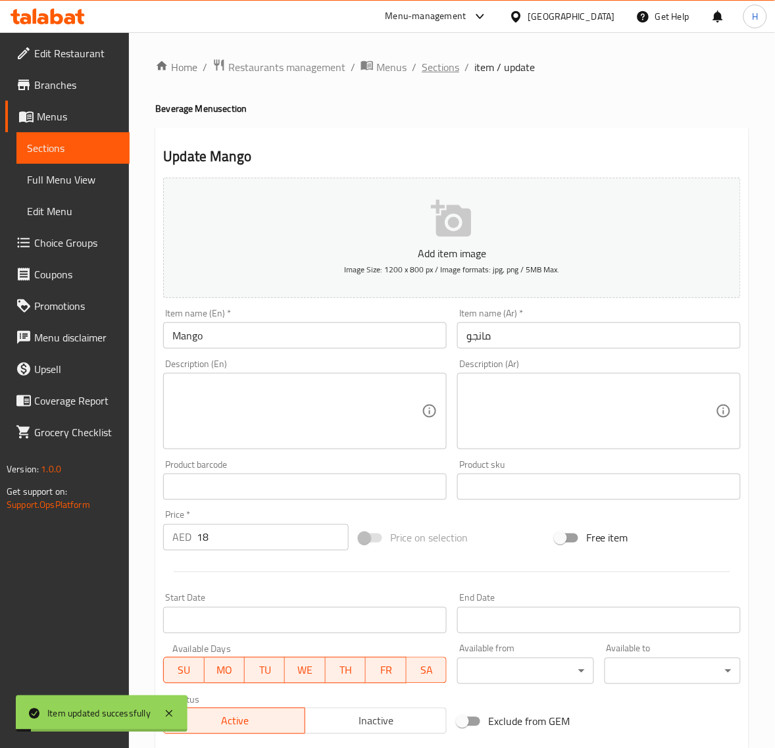
click at [433, 67] on span "Sections" at bounding box center [440, 67] width 37 height 16
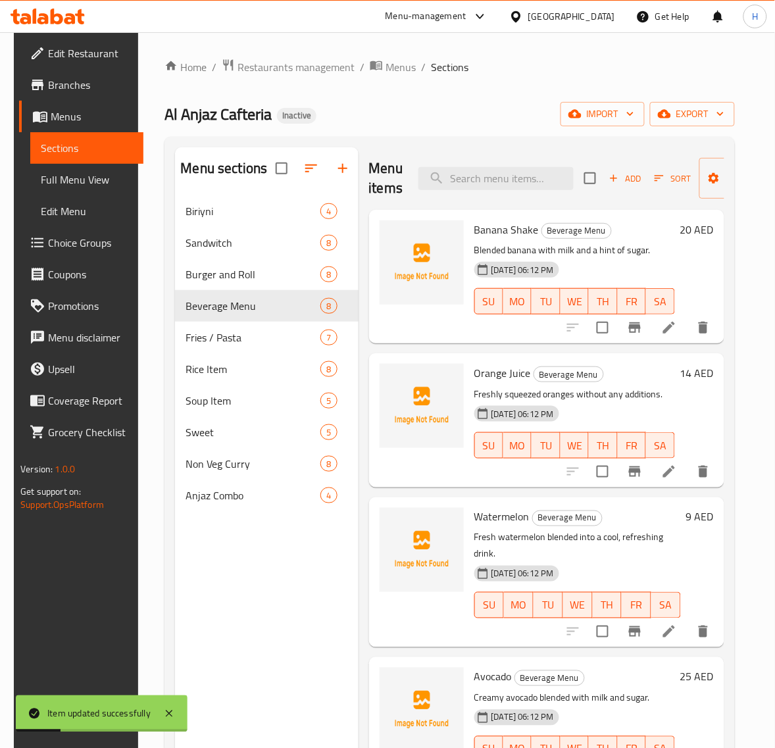
click at [76, 180] on span "Full Menu View" at bounding box center [87, 180] width 92 height 16
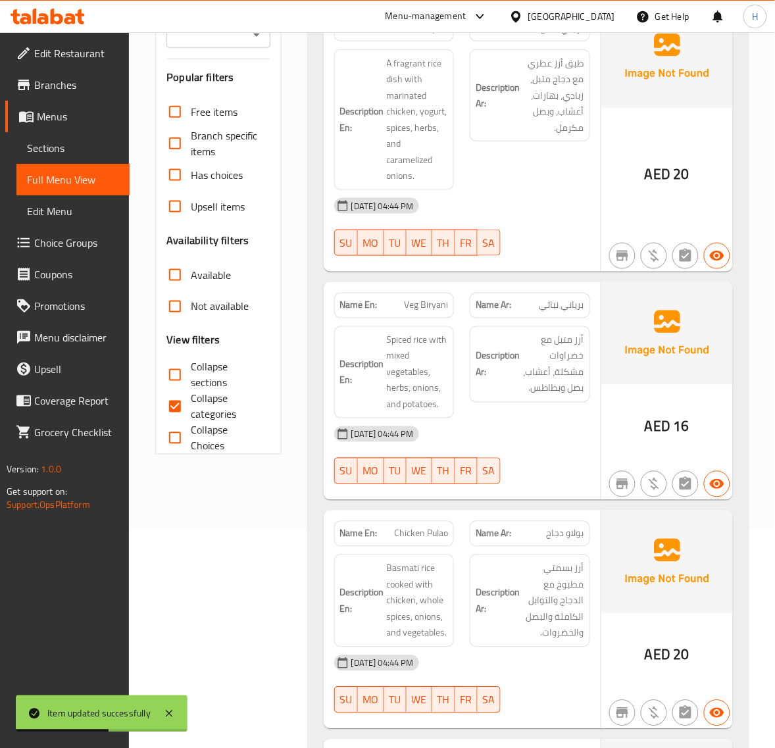
click at [197, 411] on span "Collapse categories" at bounding box center [225, 407] width 68 height 32
click at [191, 411] on input "Collapse categories" at bounding box center [175, 407] width 32 height 32
checkbox input "false"
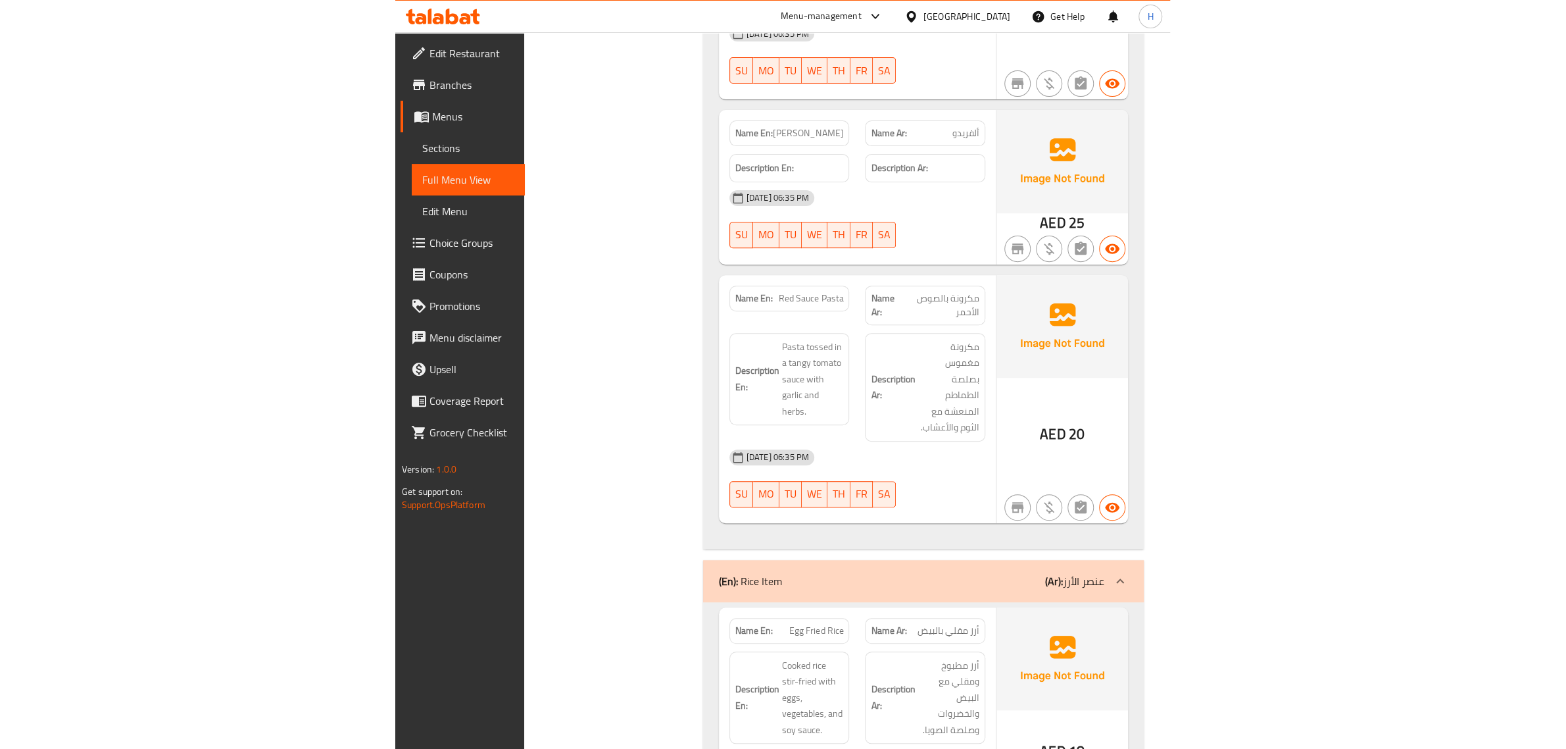
scroll to position [8226, 0]
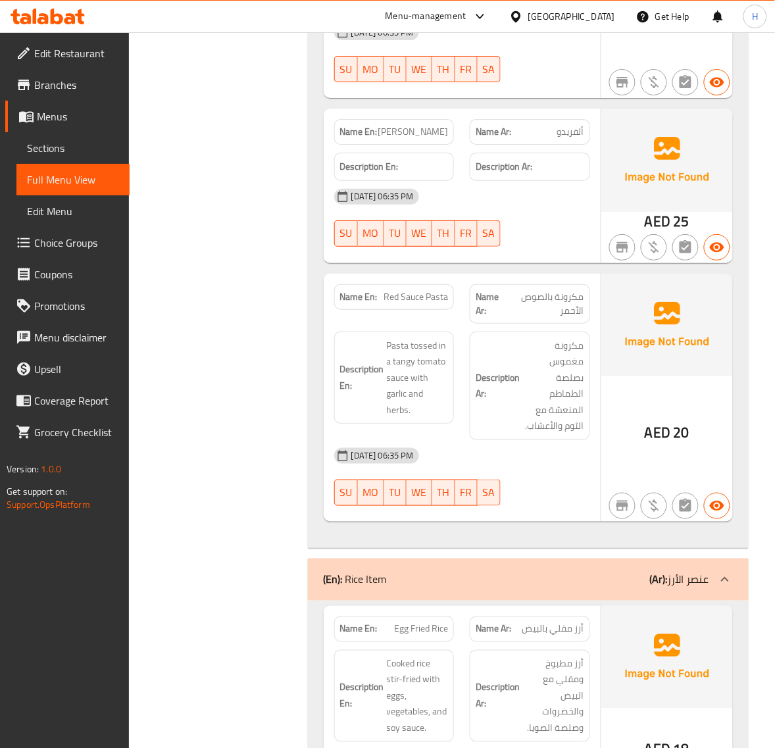
click at [401, 304] on span "Red Sauce Pasta" at bounding box center [415, 297] width 64 height 14
copy span "Red Sauce Pasta"
click at [286, 273] on div "Filter Branches Branches Popular filters Free items Branch specific items Has c…" at bounding box center [223, 16] width 152 height 16147
